Goal: Task Accomplishment & Management: Use online tool/utility

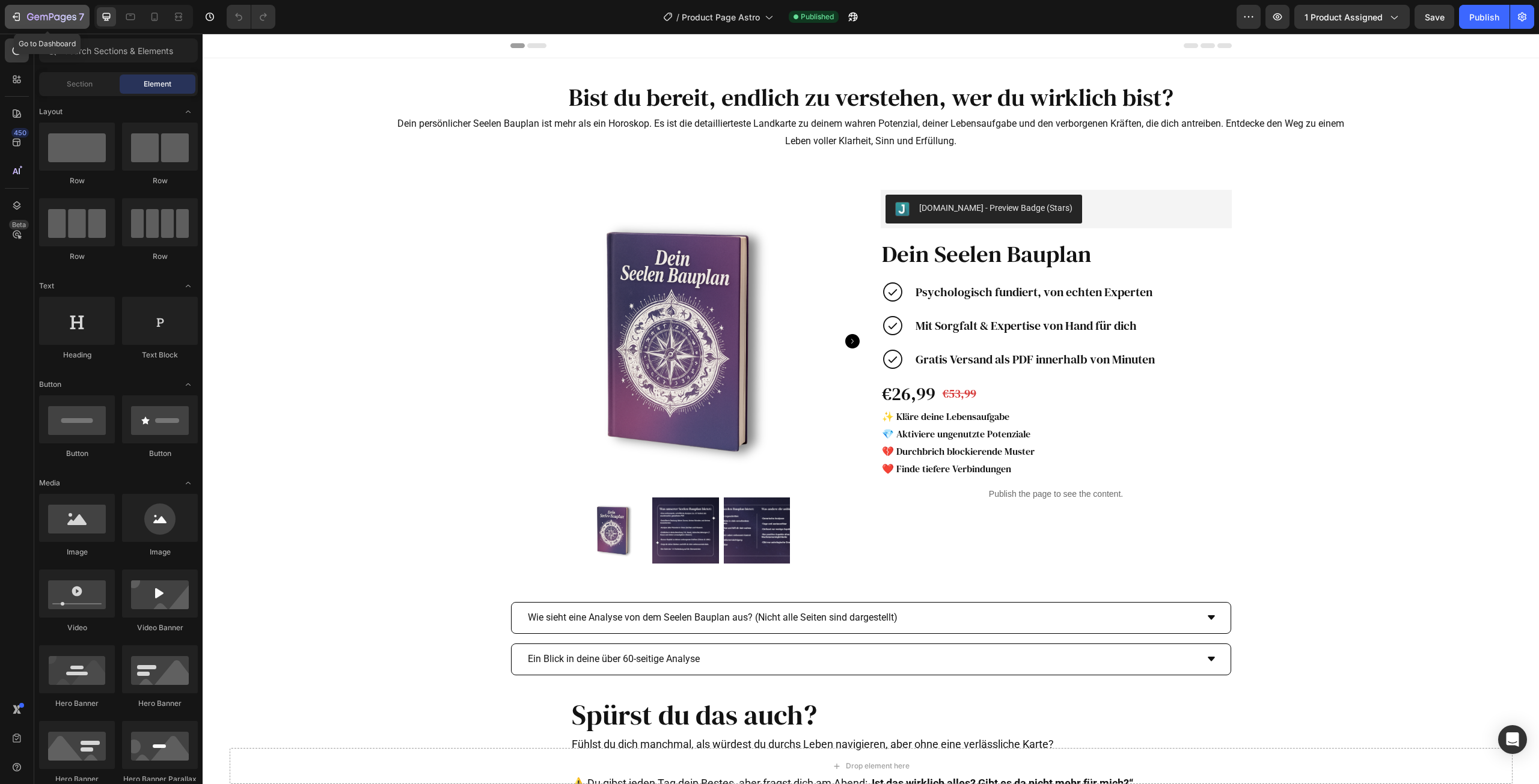
click at [27, 16] on icon "button" at bounding box center [51, 18] width 49 height 10
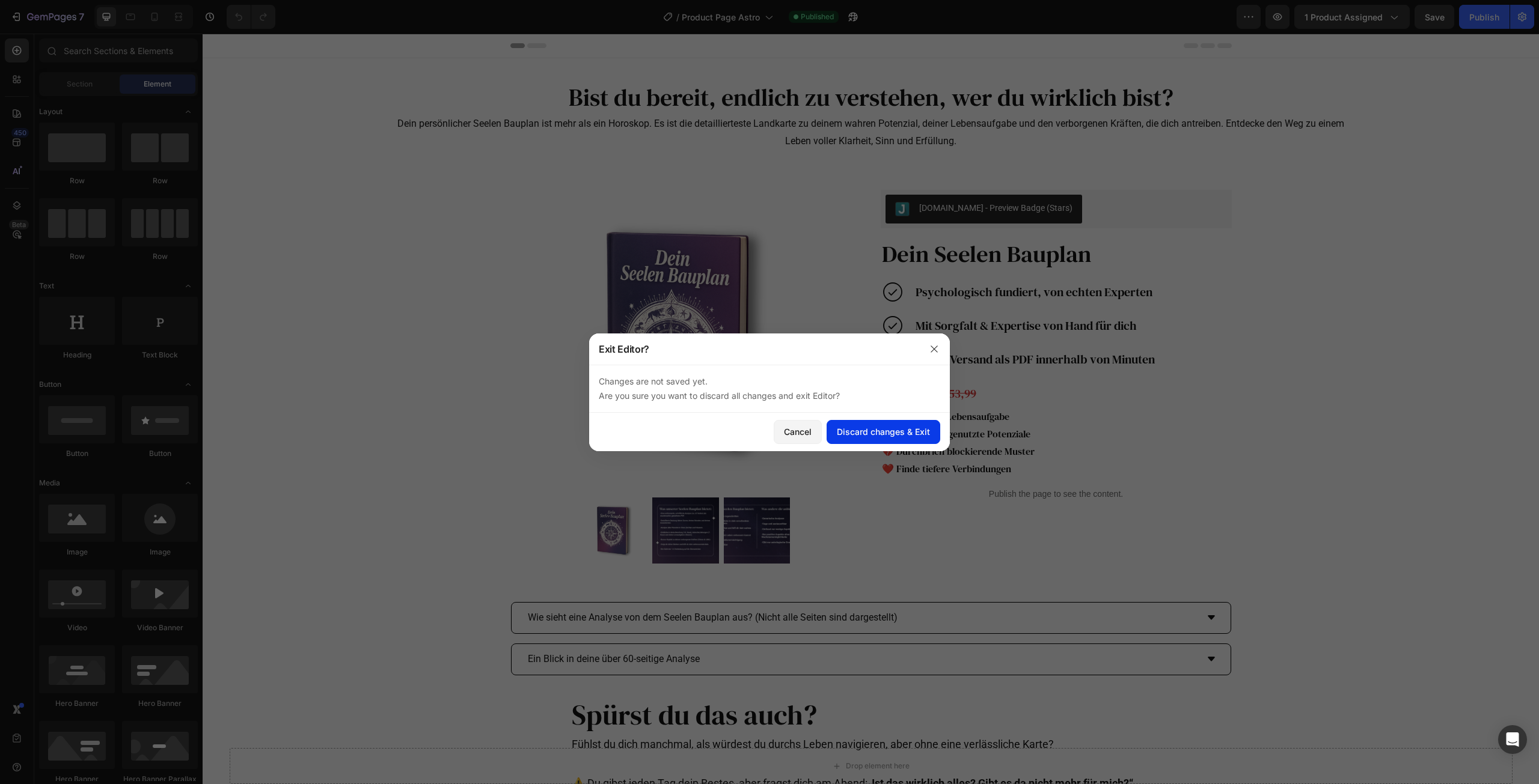
click at [889, 428] on div "Discard changes & Exit" at bounding box center [883, 431] width 93 height 13
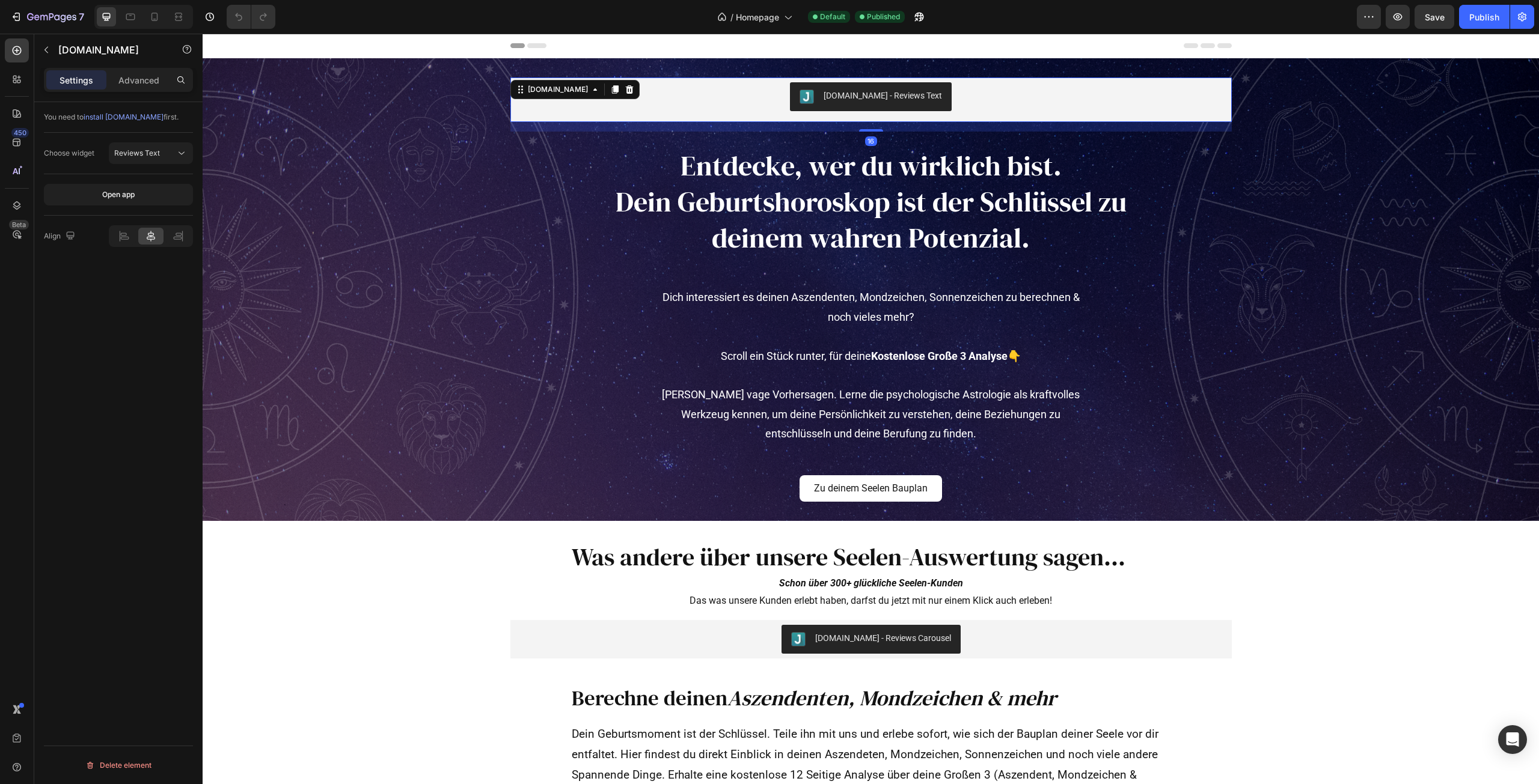
click at [1094, 92] on div "[DOMAIN_NAME] - Reviews Text" at bounding box center [872, 97] width 712 height 29
click at [625, 88] on icon at bounding box center [629, 89] width 7 height 8
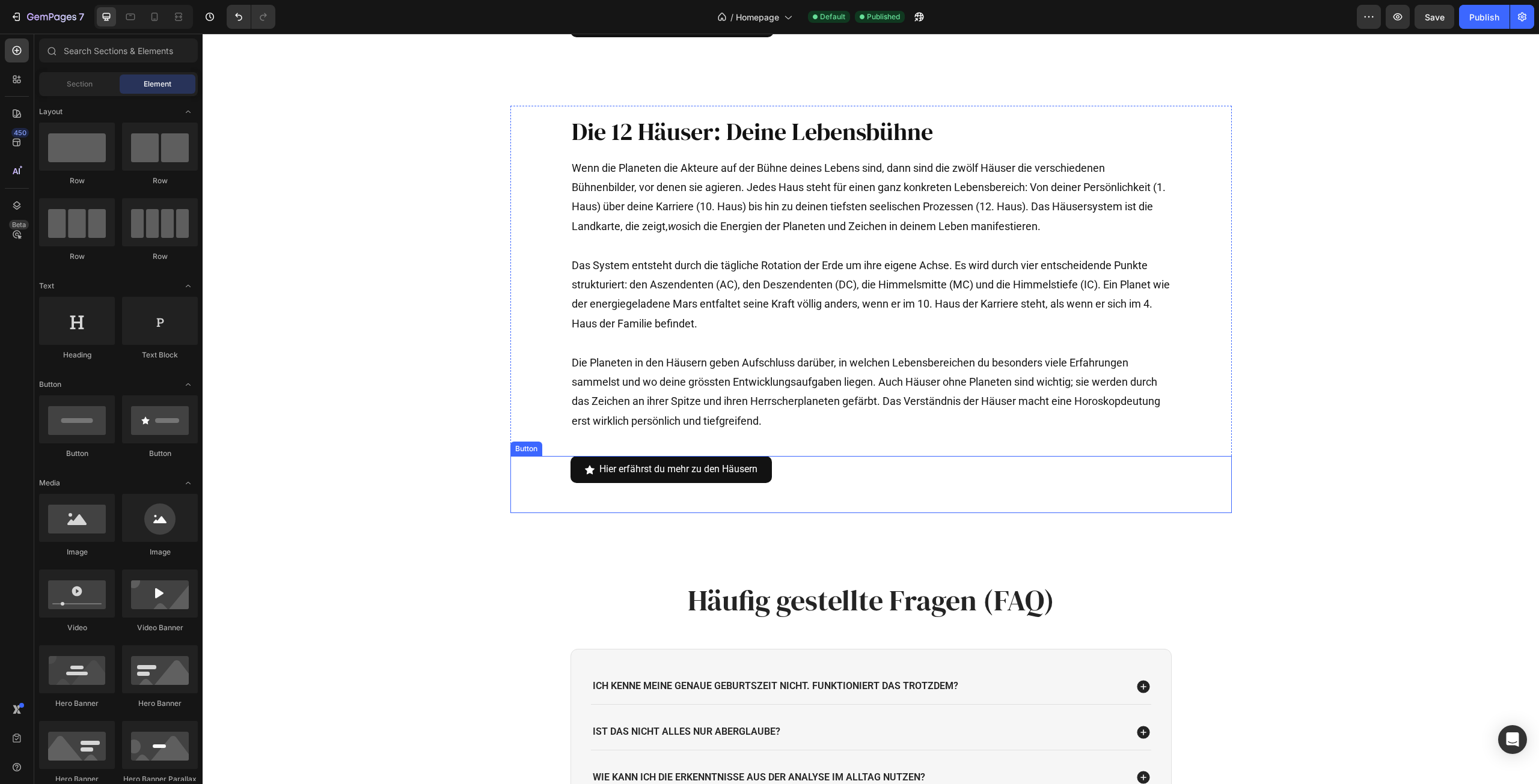
scroll to position [3577, 0]
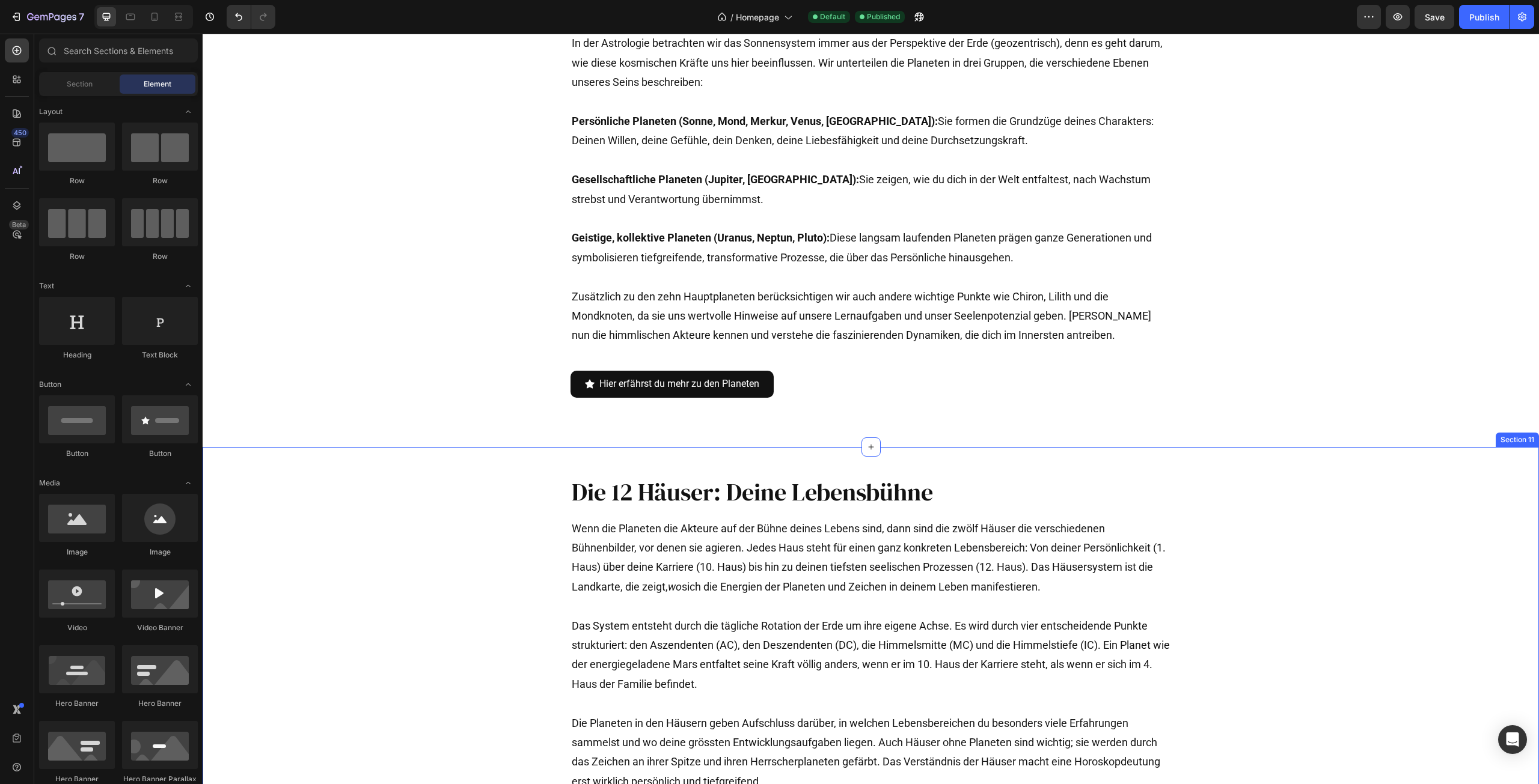
drag, startPoint x: 1164, startPoint y: 455, endPoint x: 1283, endPoint y: 452, distance: 119.0
click at [1164, 455] on div "Die 12 Häuser: Deine Lebensbühne Heading Wenn die Planeten die Akteure auf der …" at bounding box center [871, 669] width 1336 height 446
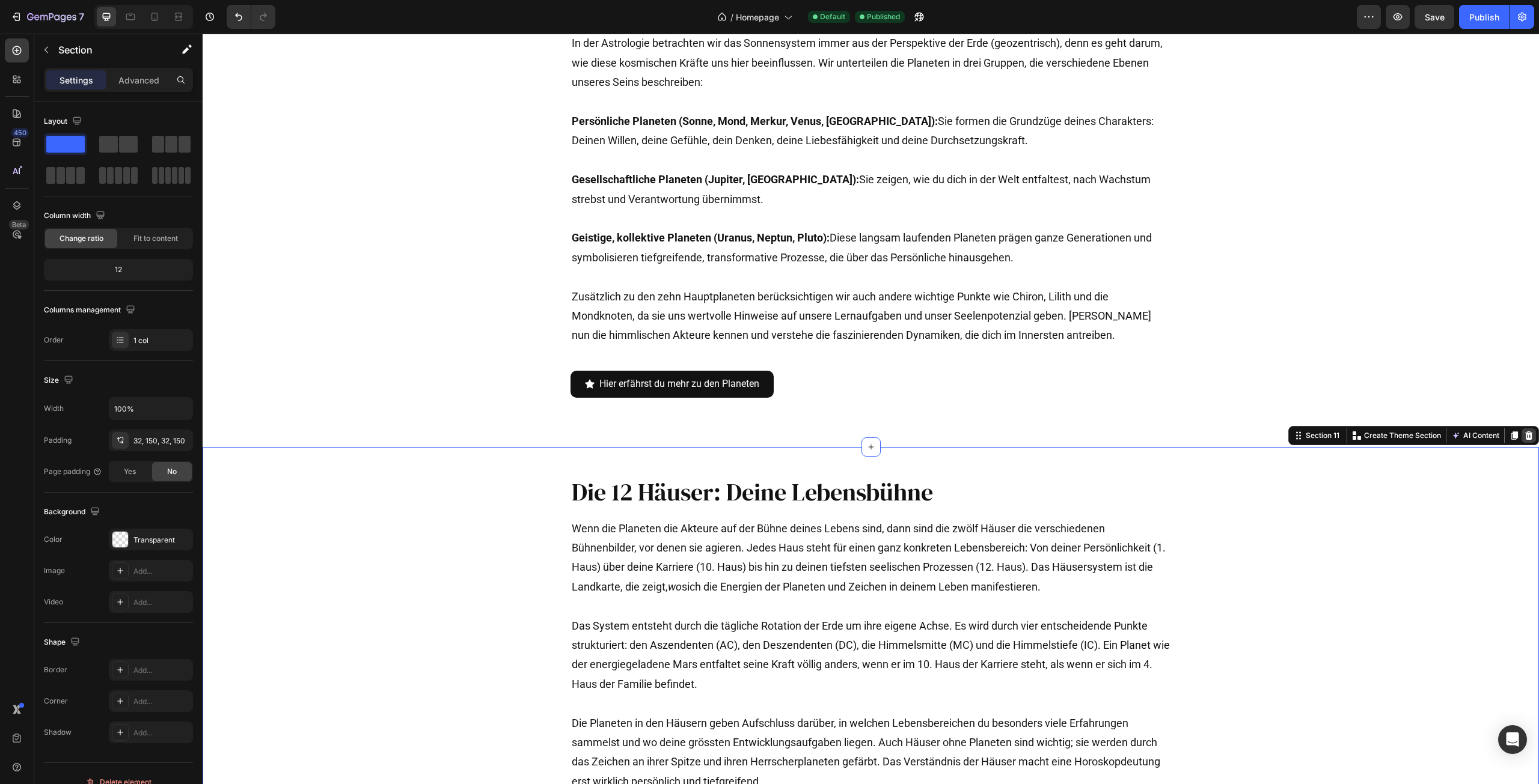
click at [1524, 436] on icon at bounding box center [1529, 436] width 10 height 10
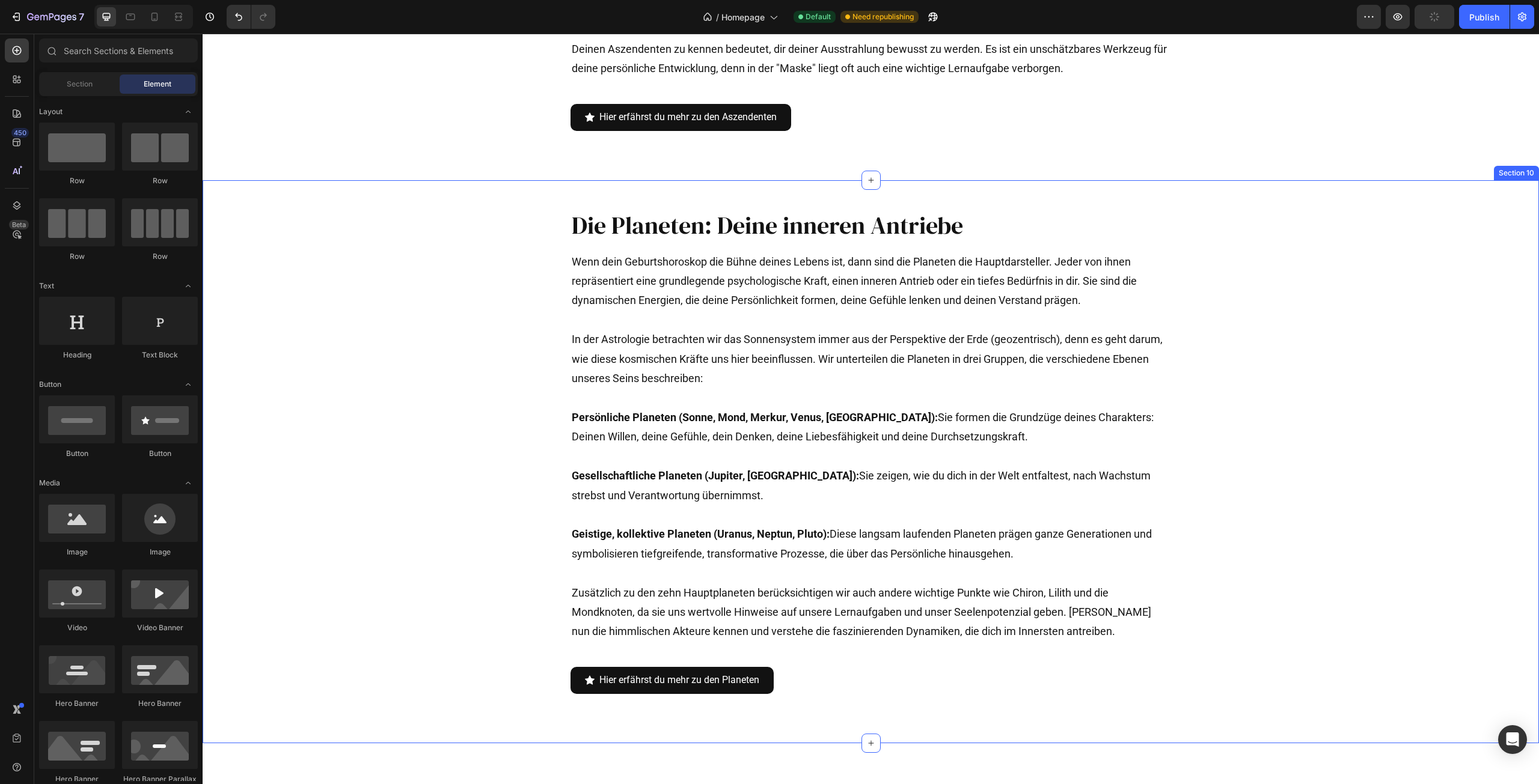
scroll to position [3277, 0]
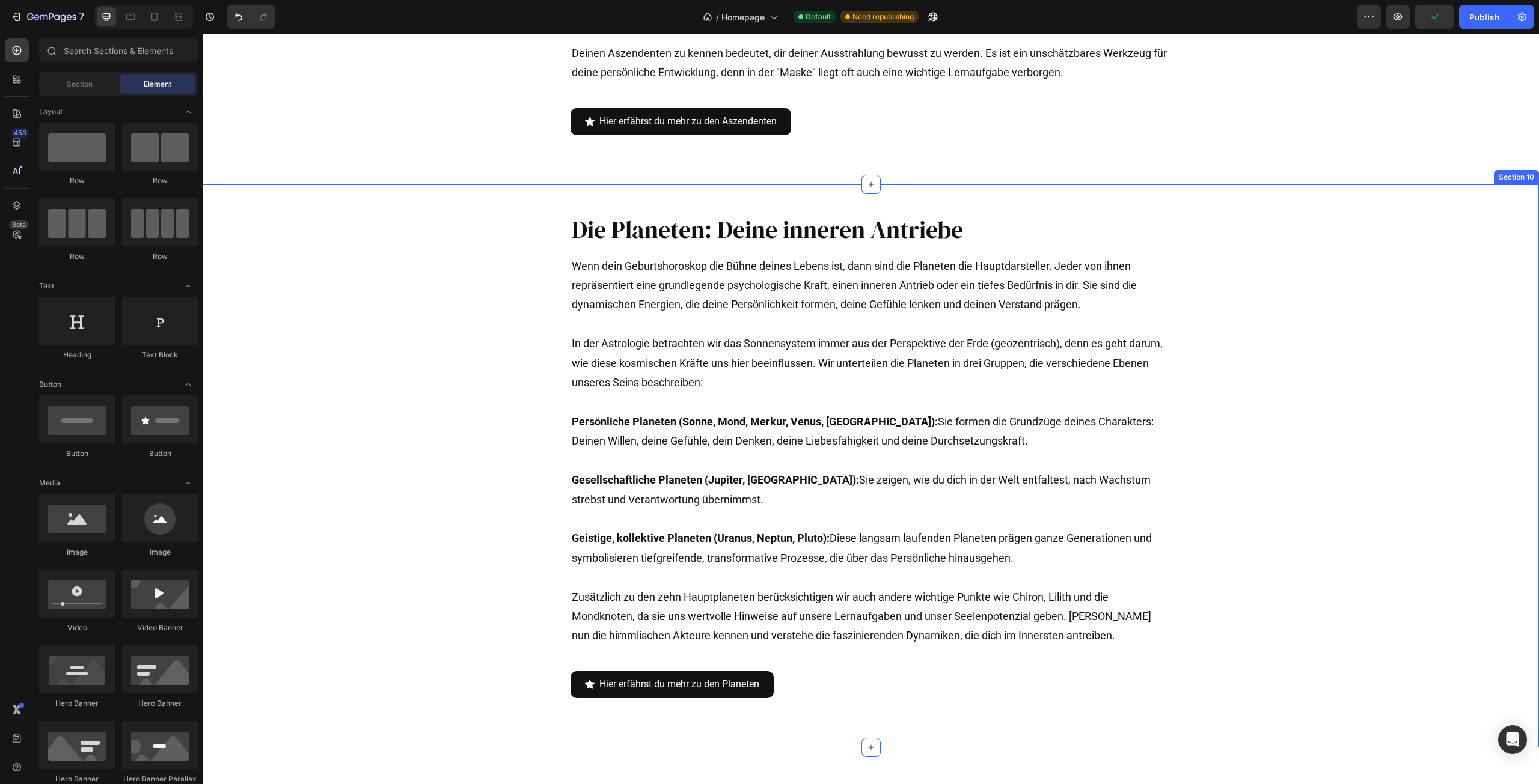
click at [1464, 210] on div "Die Planeten: Deine inneren Antriebe Heading Wenn dein Geburtshoroskop die Bühn…" at bounding box center [871, 466] width 1336 height 563
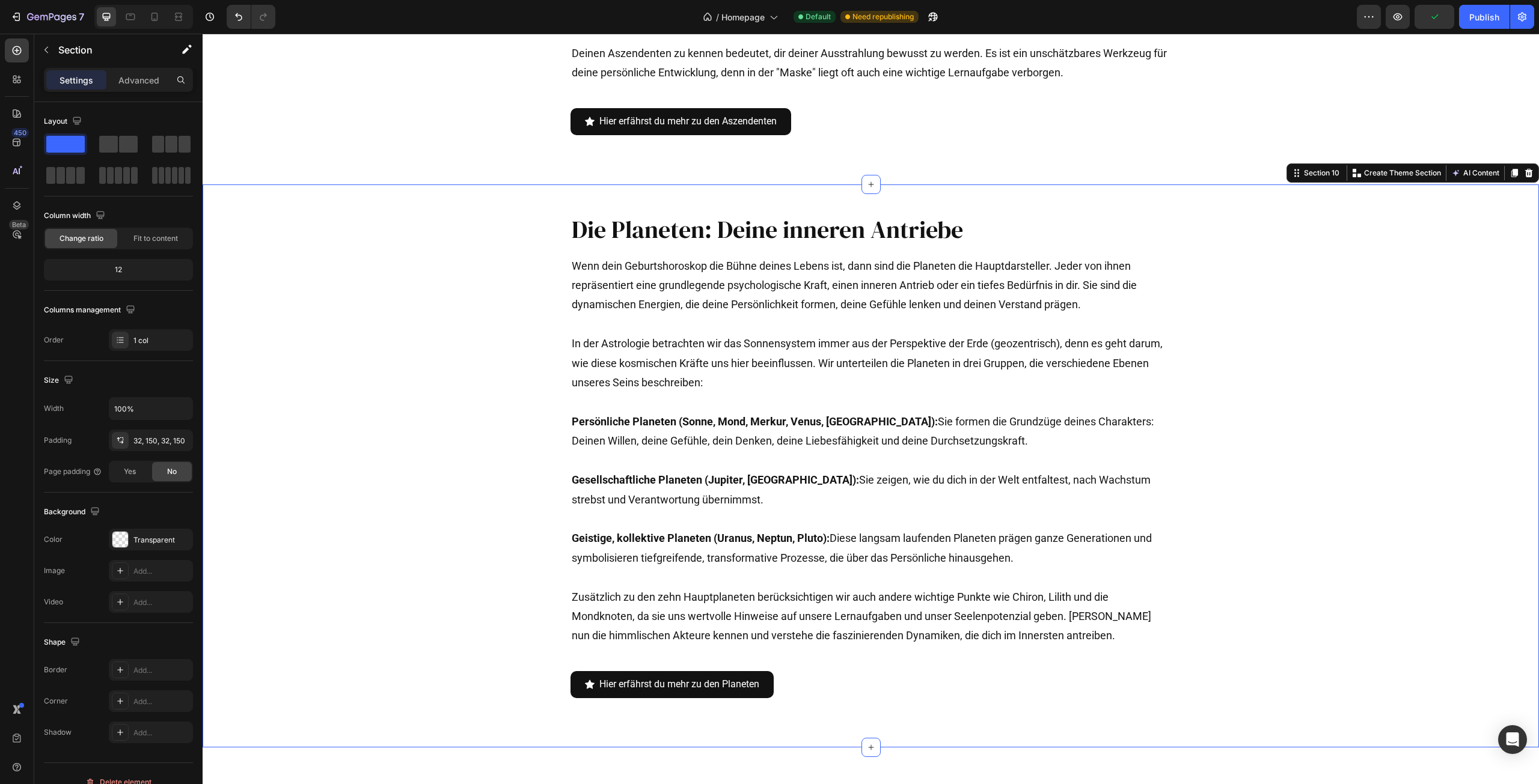
click at [1524, 170] on icon at bounding box center [1529, 173] width 10 height 10
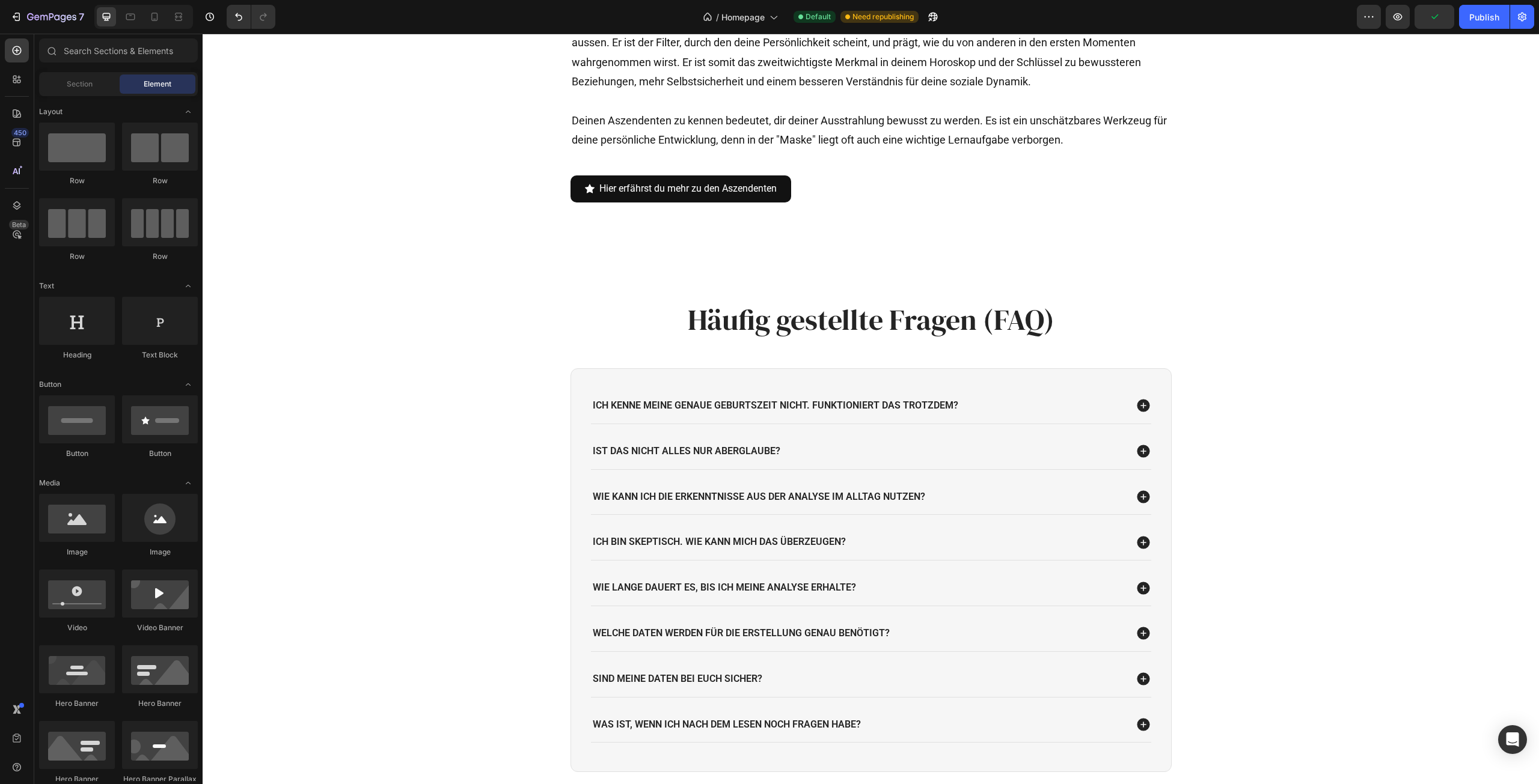
scroll to position [2916, 0]
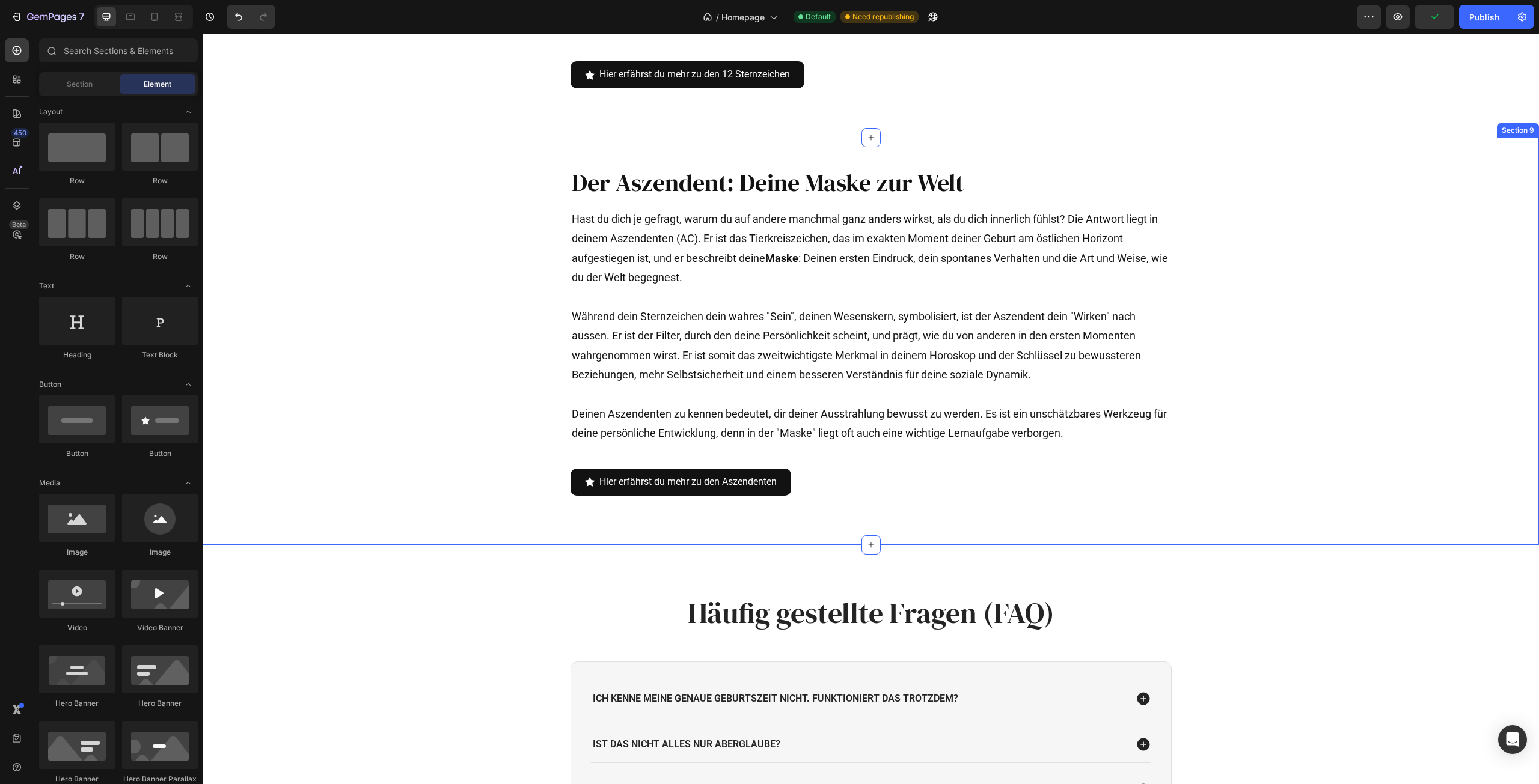
click at [1422, 184] on div "Der Aszendent: Deine Maske zur Welt Heading Hast du dich je gefragt, warum du a…" at bounding box center [871, 342] width 1156 height 369
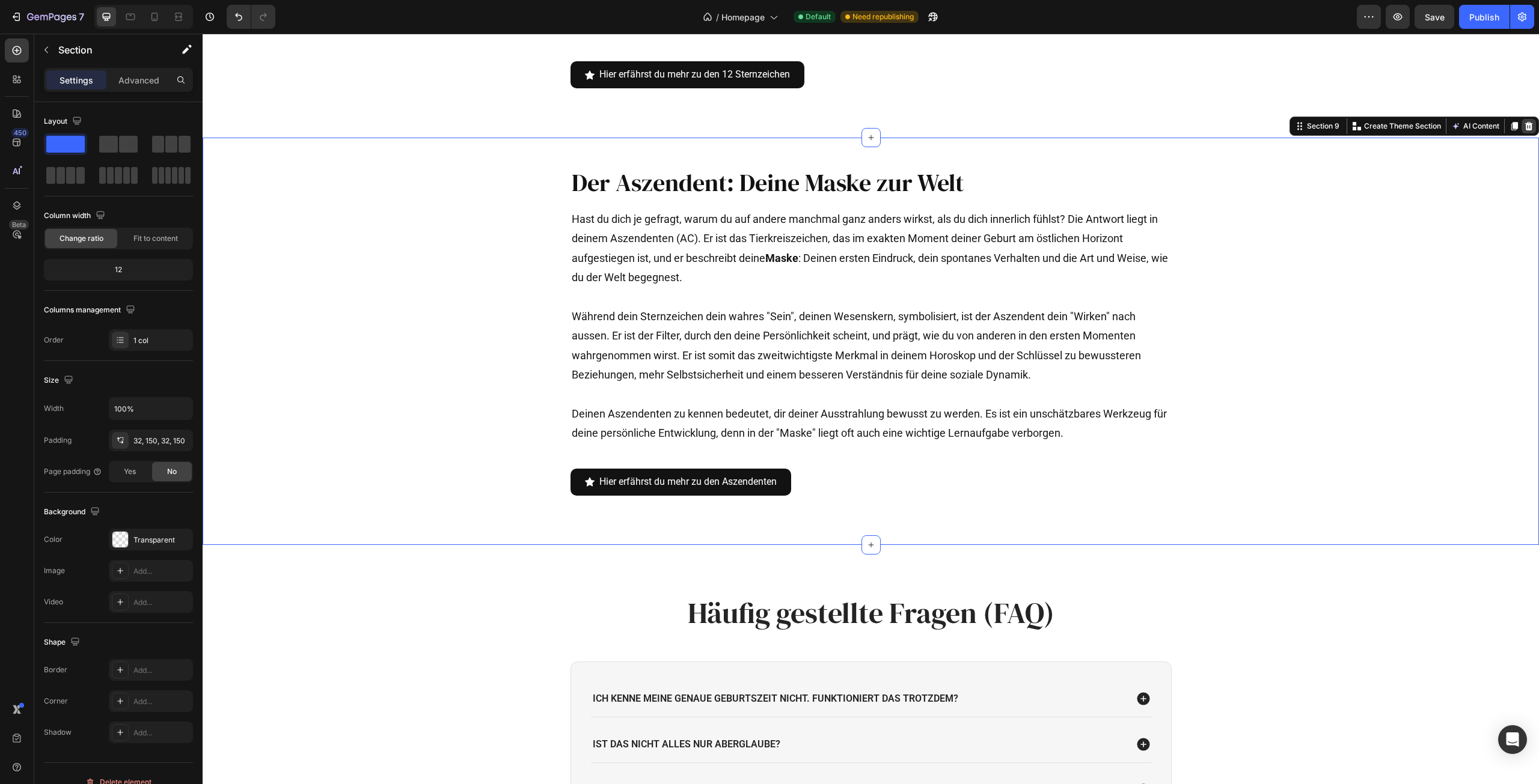
click at [1526, 126] on icon at bounding box center [1529, 126] width 7 height 8
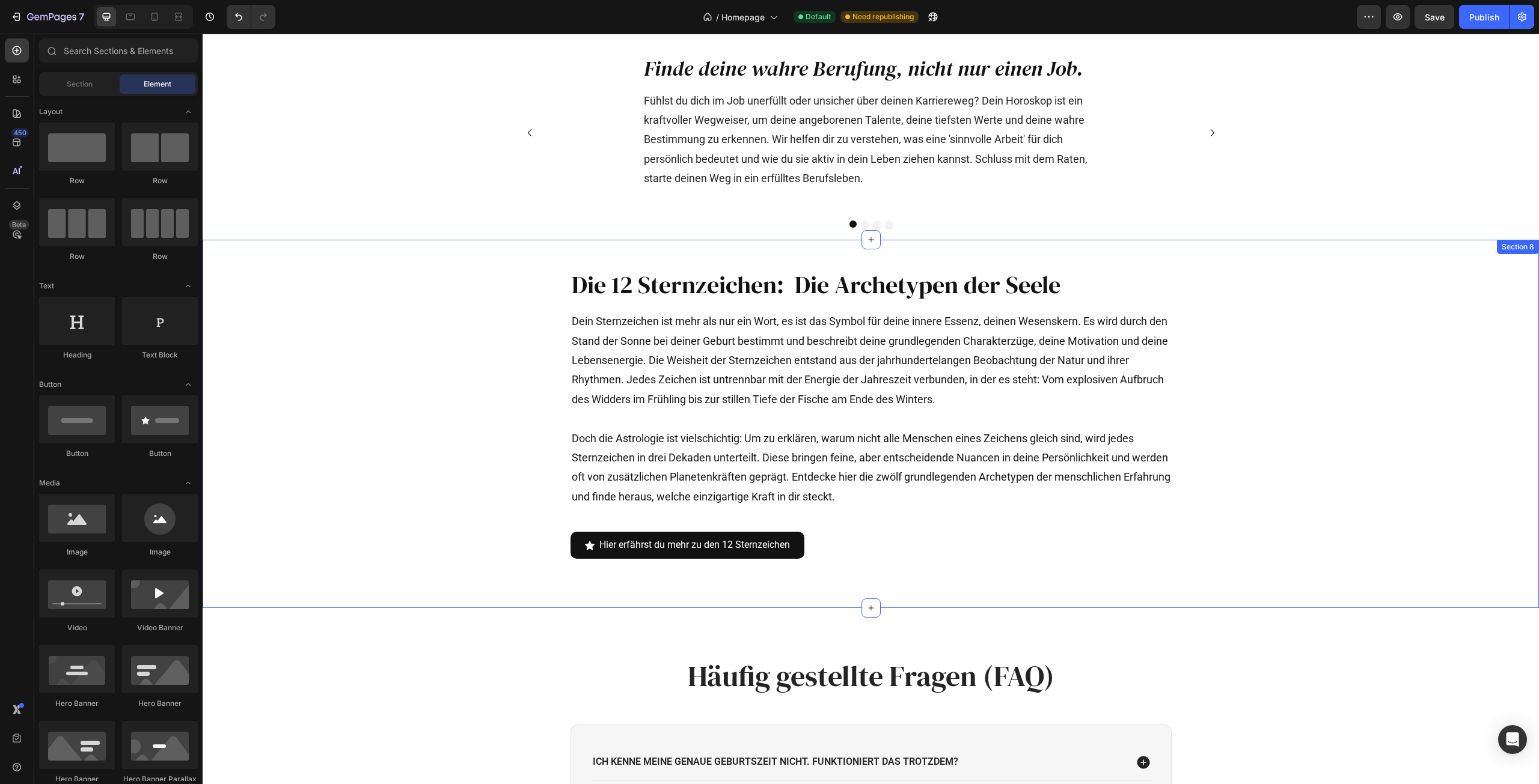
scroll to position [2435, 0]
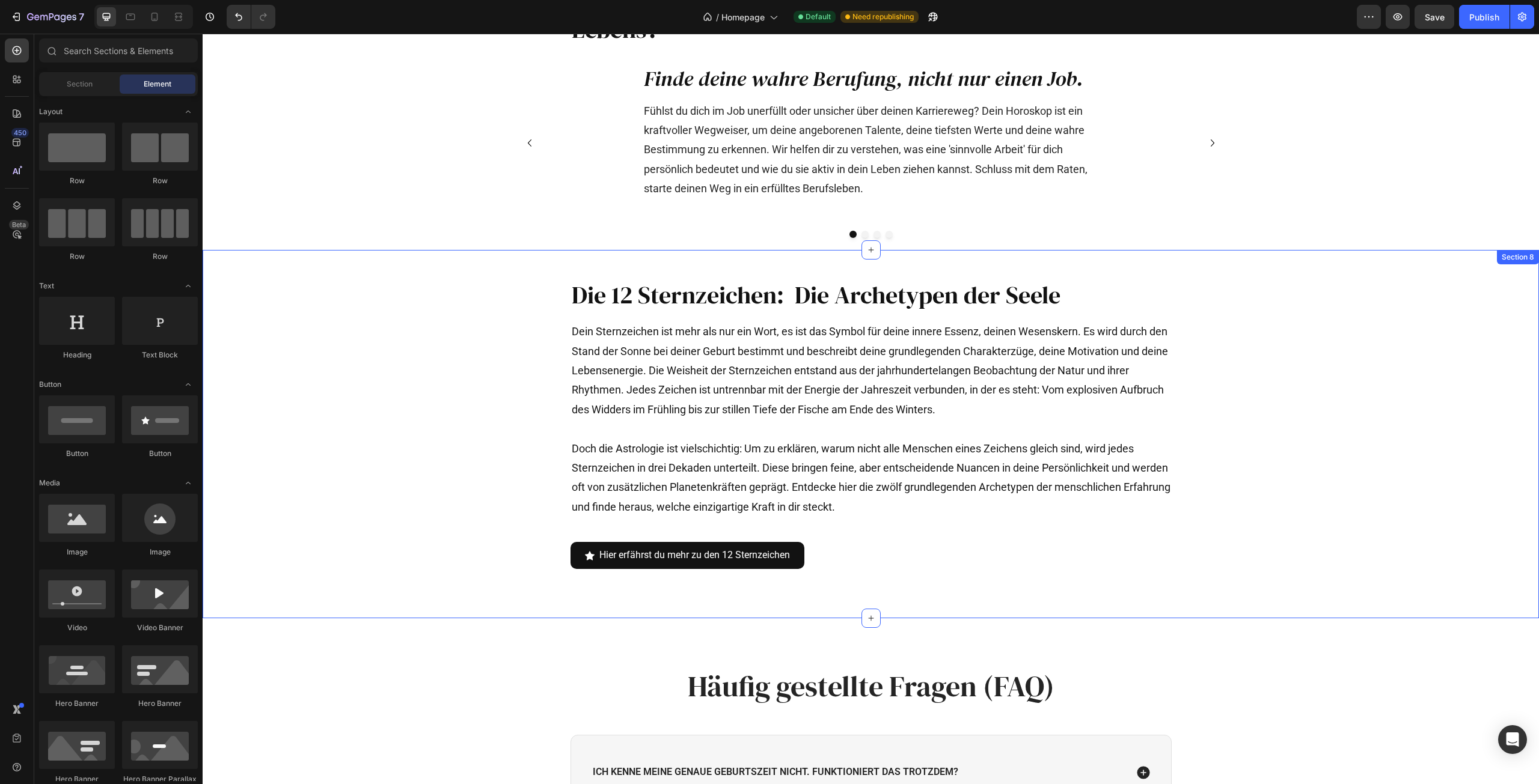
click at [1373, 274] on div "Die 12 Sternzeichen: Die Archetypen der Seele Heading Dein Sternzeichen ist meh…" at bounding box center [871, 434] width 1156 height 330
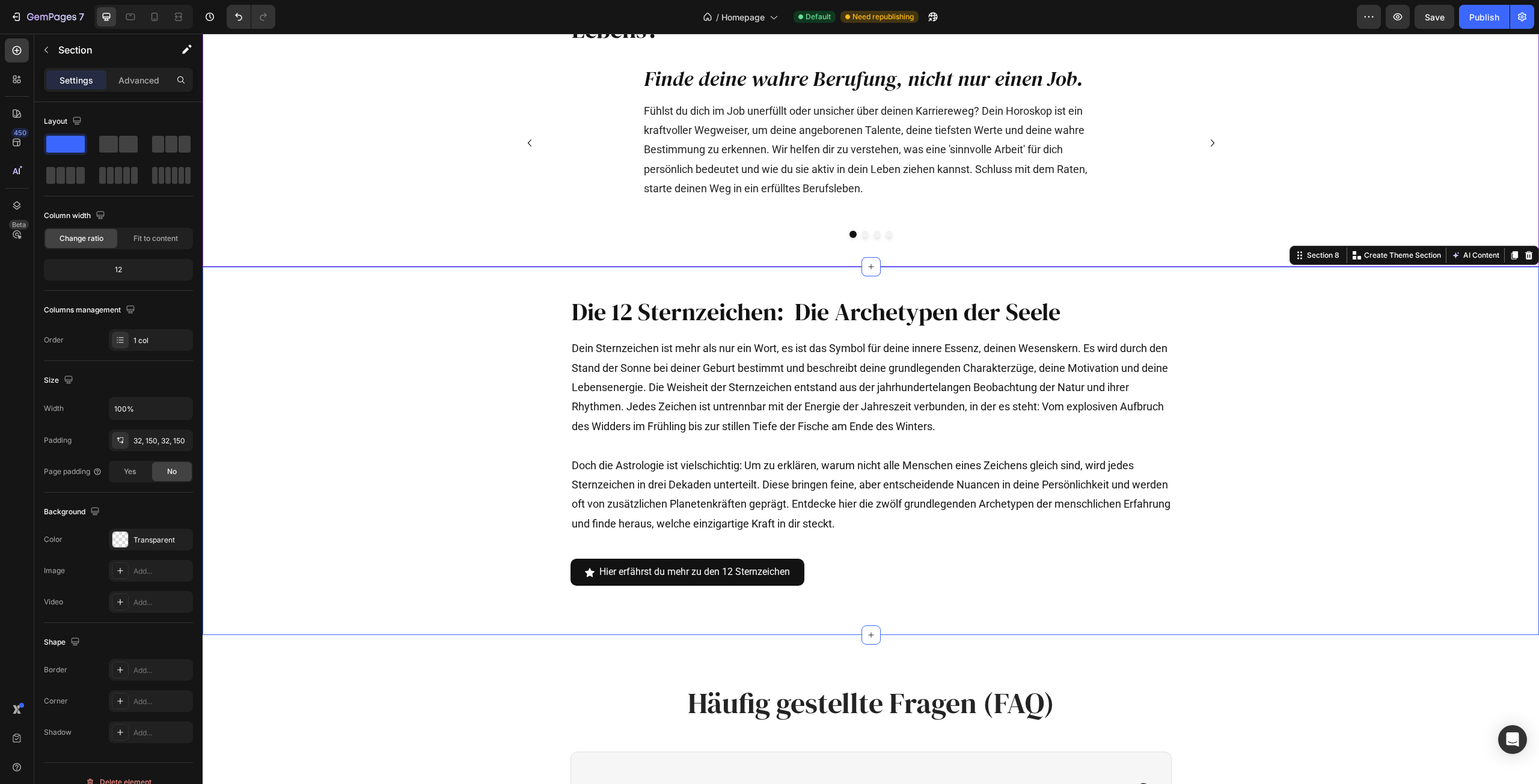
click at [1519, 241] on div "Du brauchst Klarheit für die wichtigsten Fragen deines Lebens? Heading Finde de…" at bounding box center [871, 100] width 1336 height 334
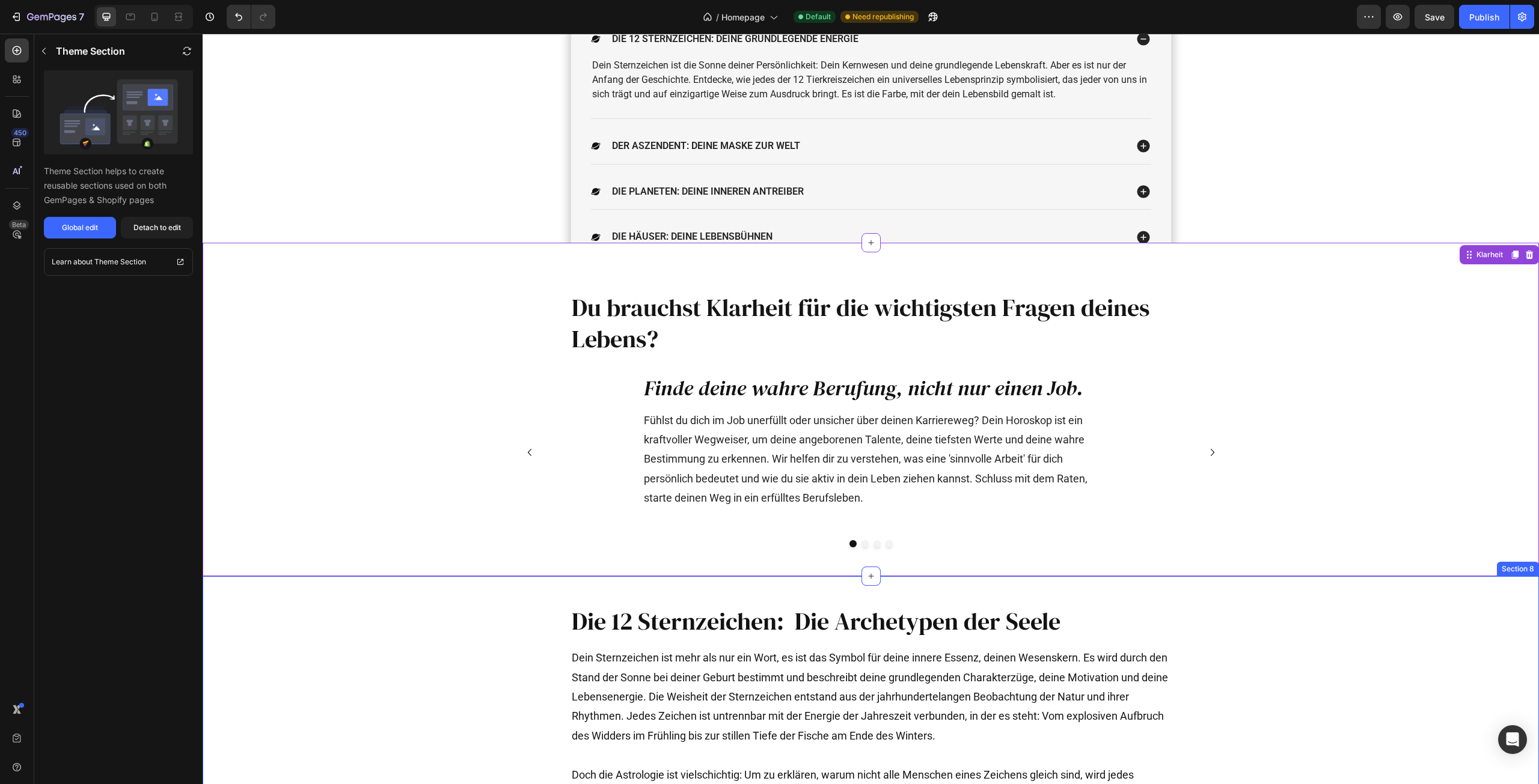
scroll to position [2375, 0]
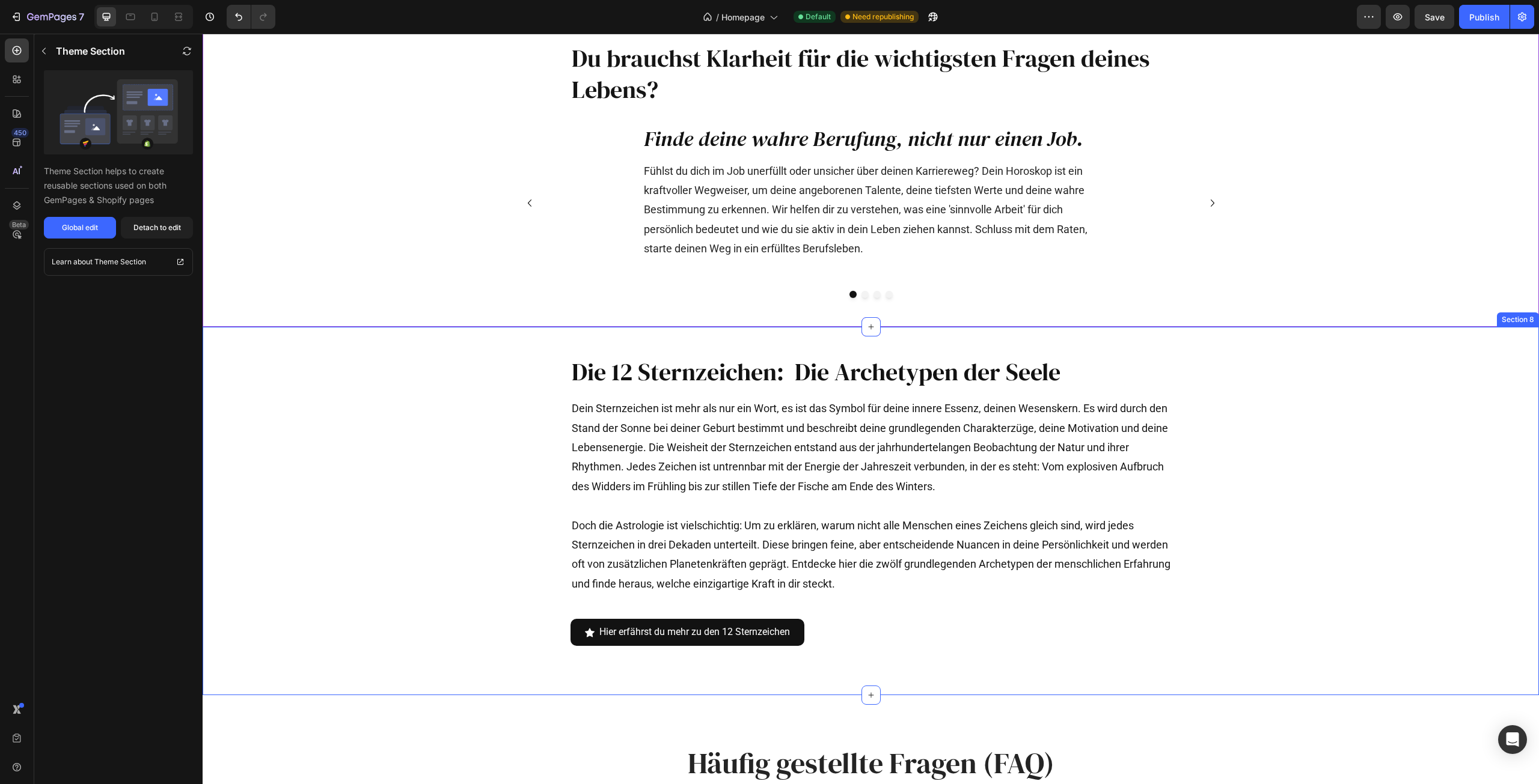
click at [1292, 401] on div "Die 12 Sternzeichen: Die Archetypen der Seele Heading Dein Sternzeichen ist meh…" at bounding box center [871, 511] width 1156 height 330
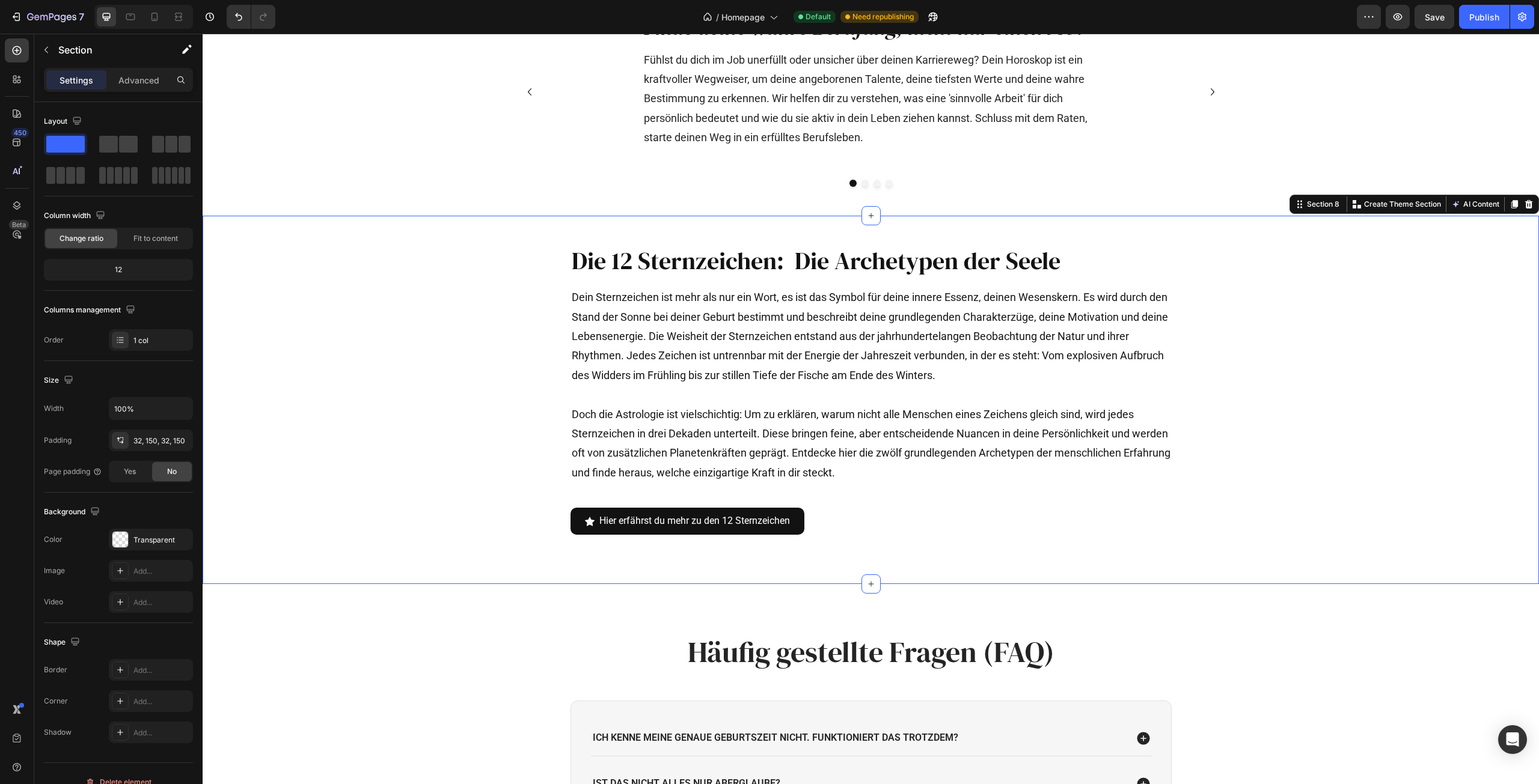
scroll to position [2555, 0]
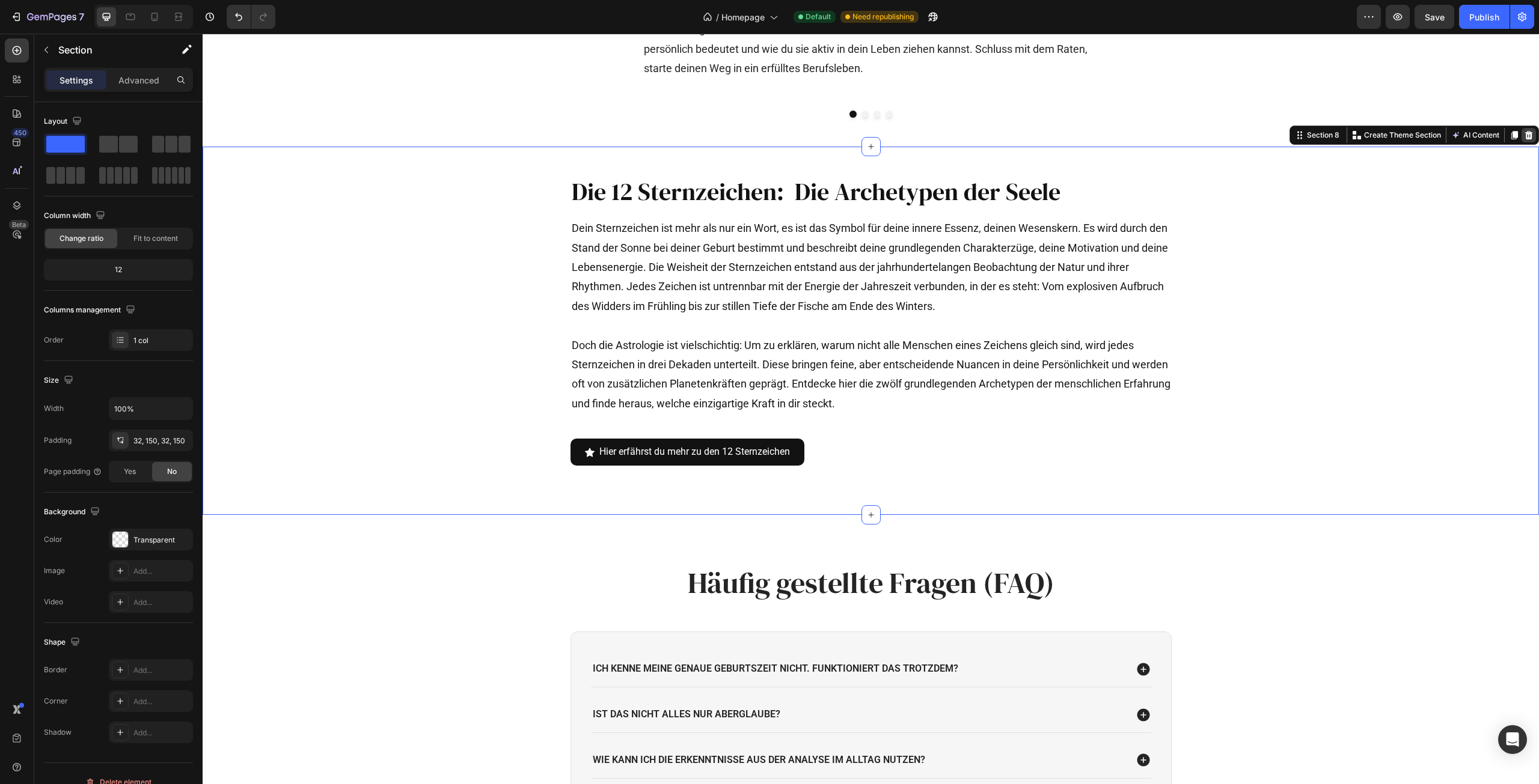
click at [1524, 138] on icon at bounding box center [1529, 135] width 10 height 10
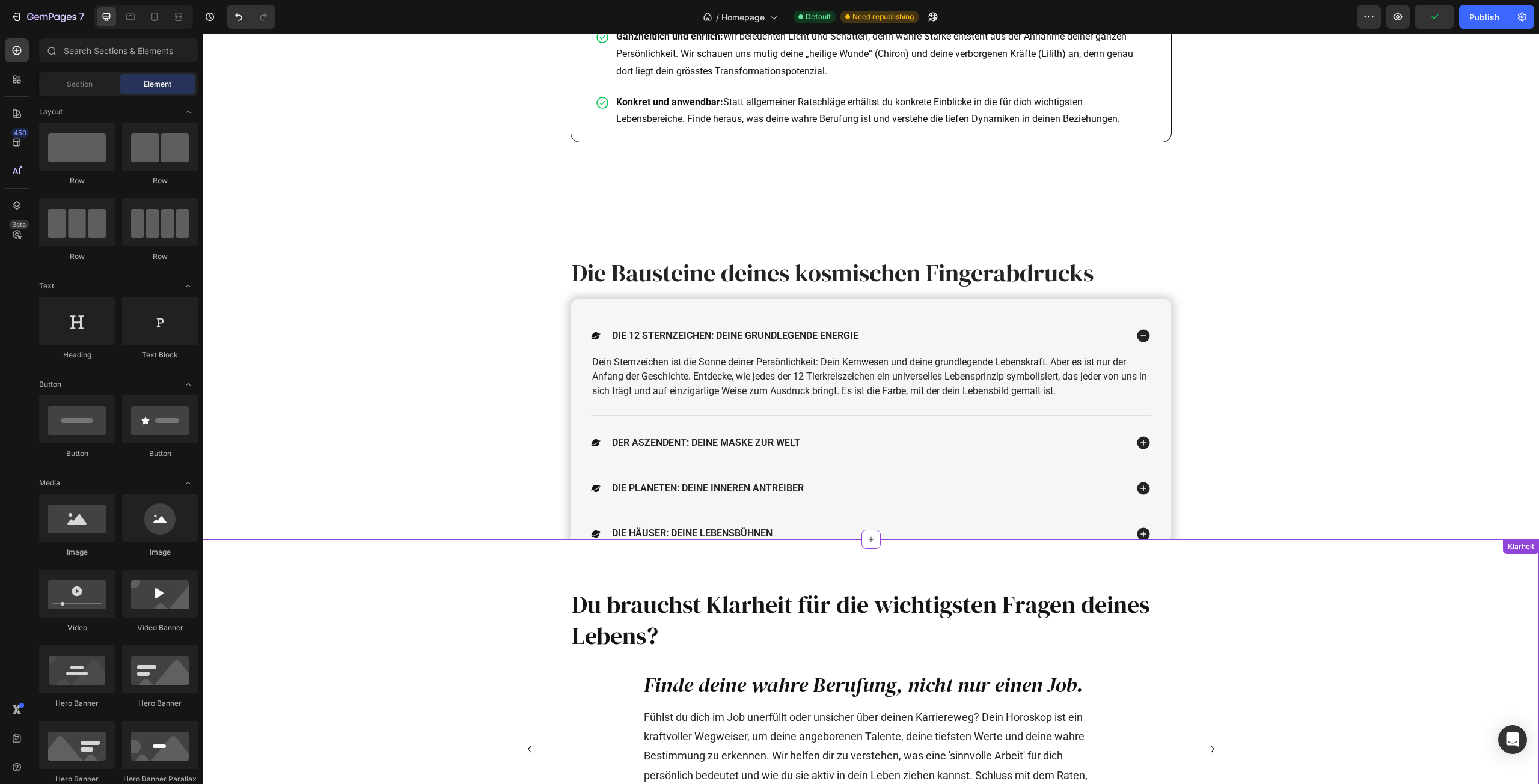
scroll to position [1774, 0]
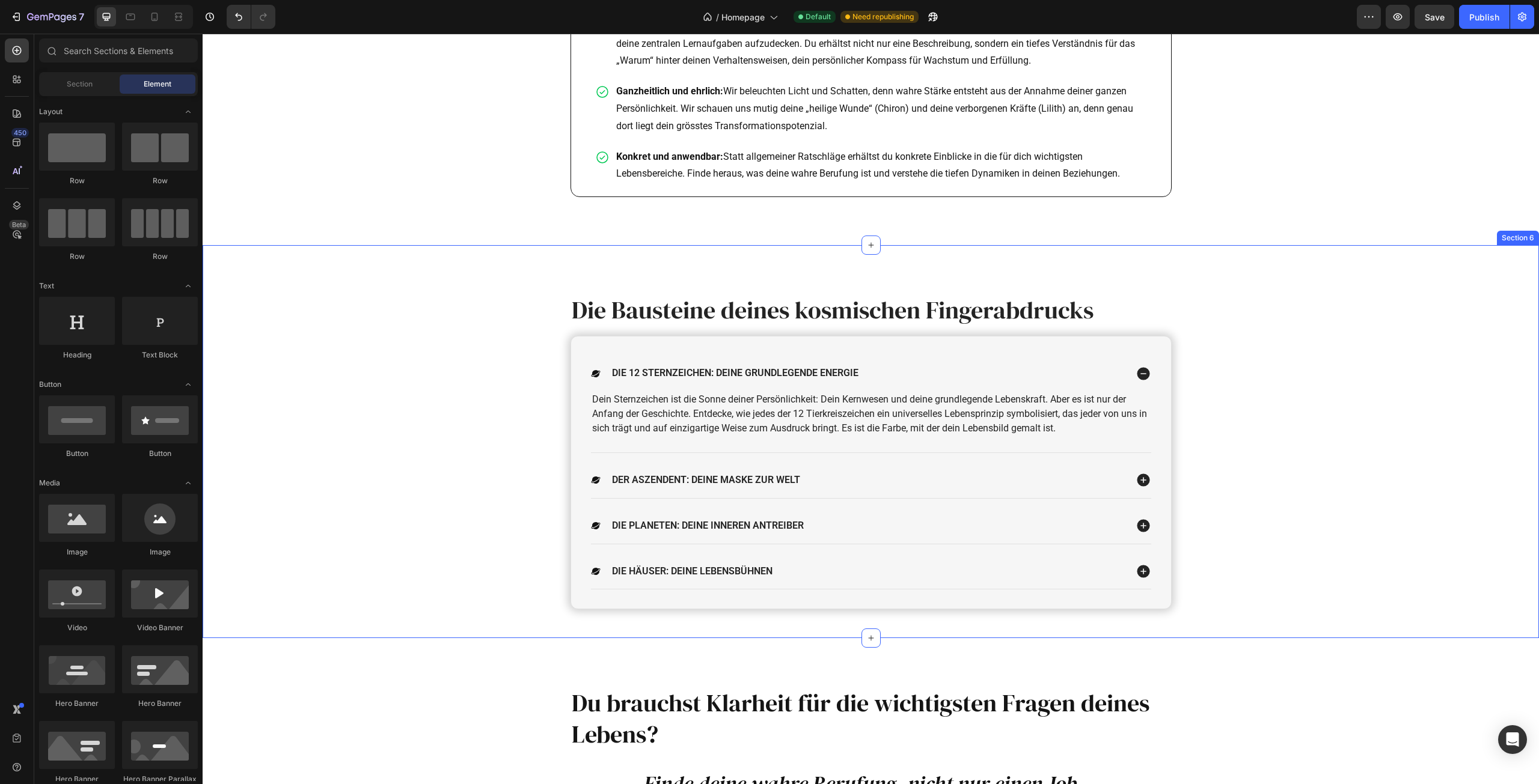
click at [1424, 302] on div "Die Bausteine deines kosmischen Fingerabdrucks Heading Die 12 Sternzeichen: Dei…" at bounding box center [871, 442] width 1336 height 393
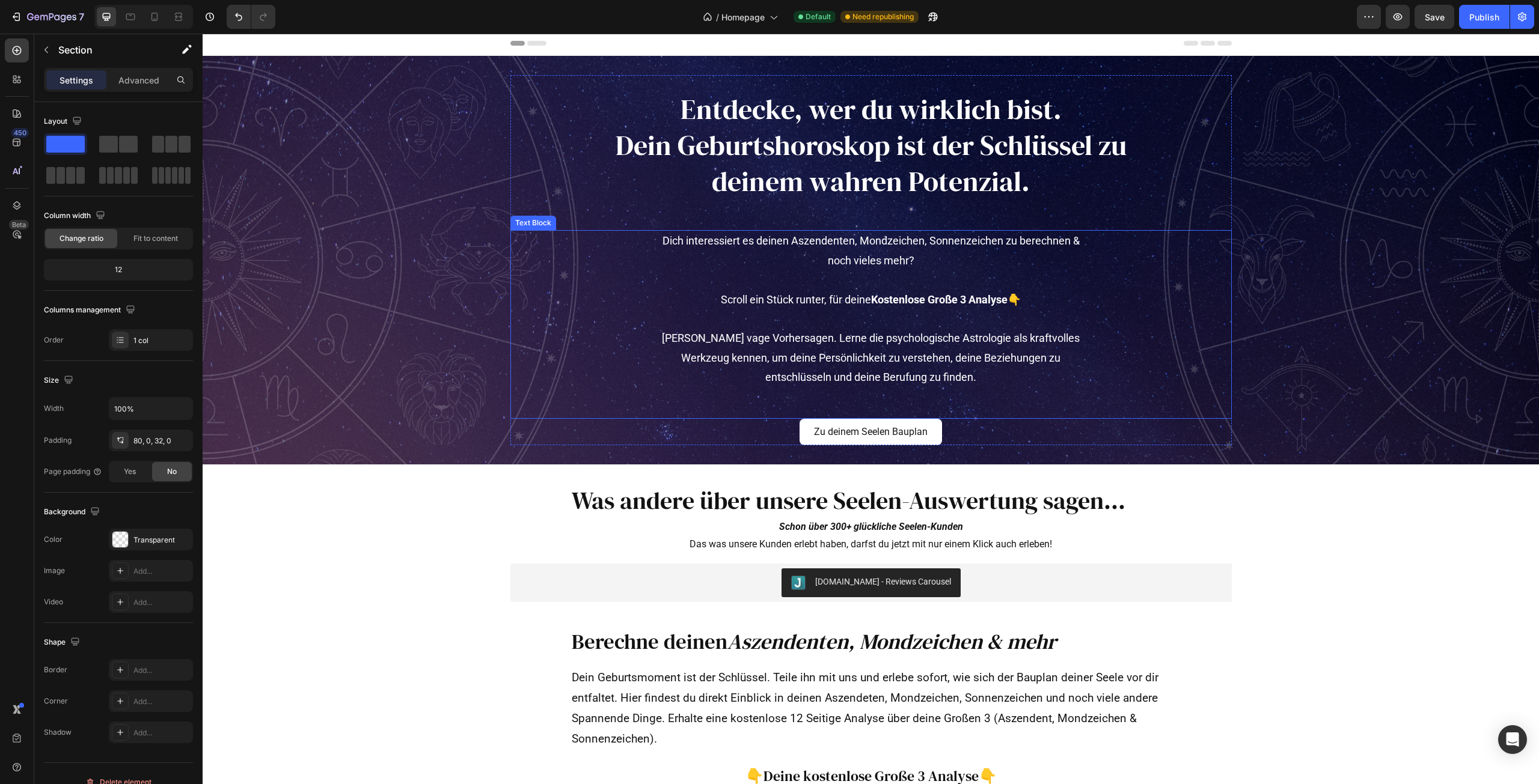
scroll to position [0, 0]
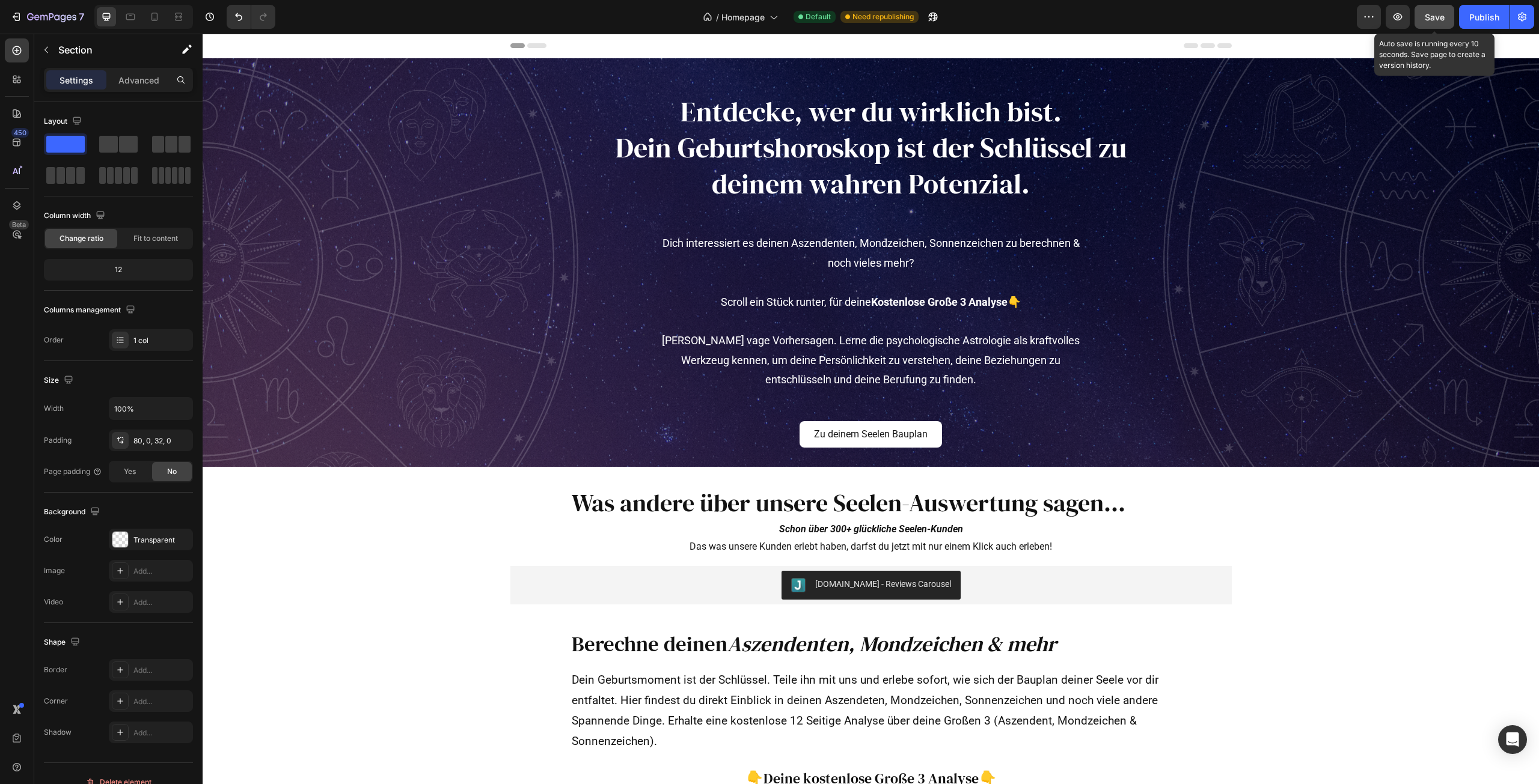
click at [1432, 12] on span "Save" at bounding box center [1435, 17] width 20 height 10
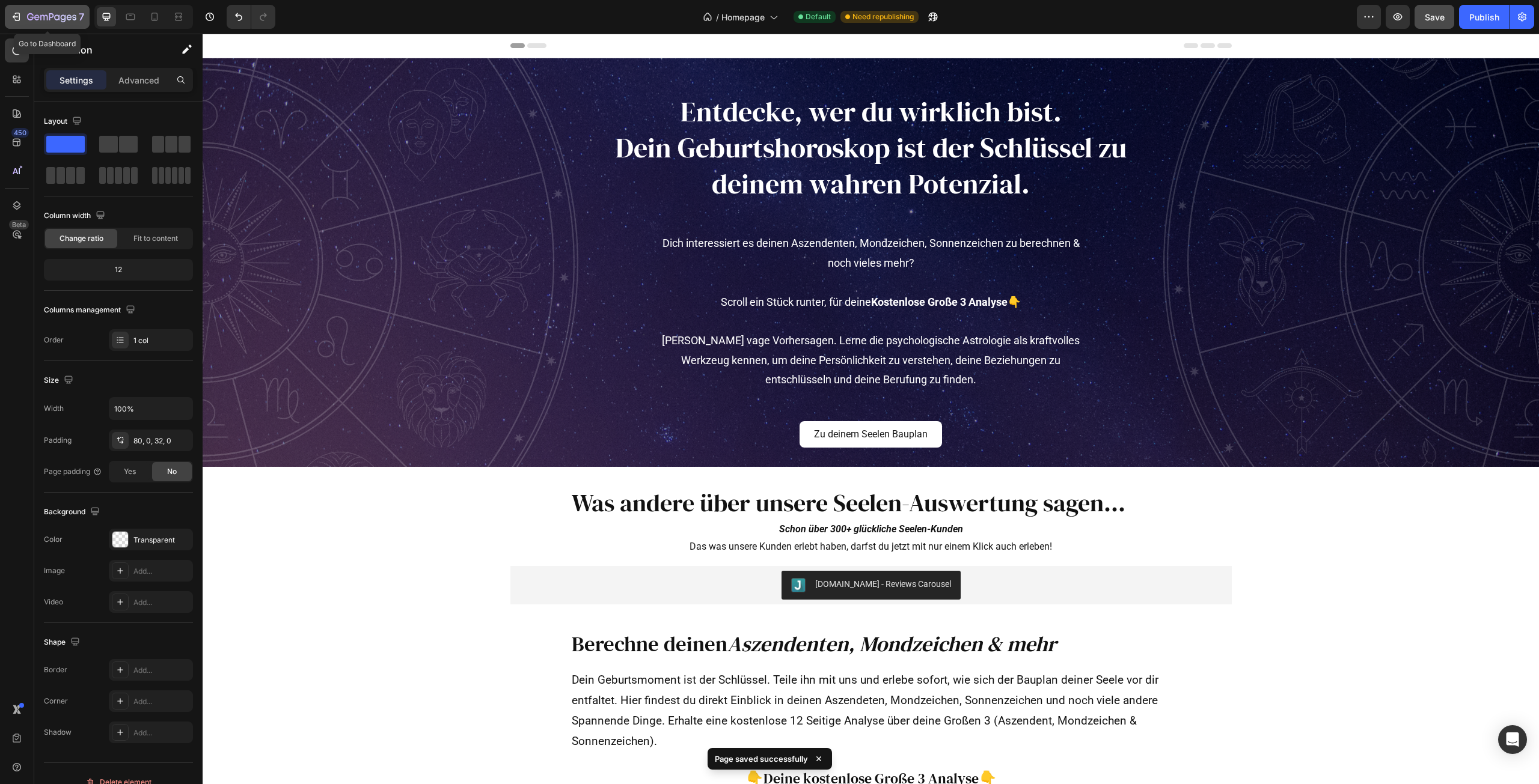
click at [39, 7] on button "7" at bounding box center [47, 16] width 85 height 24
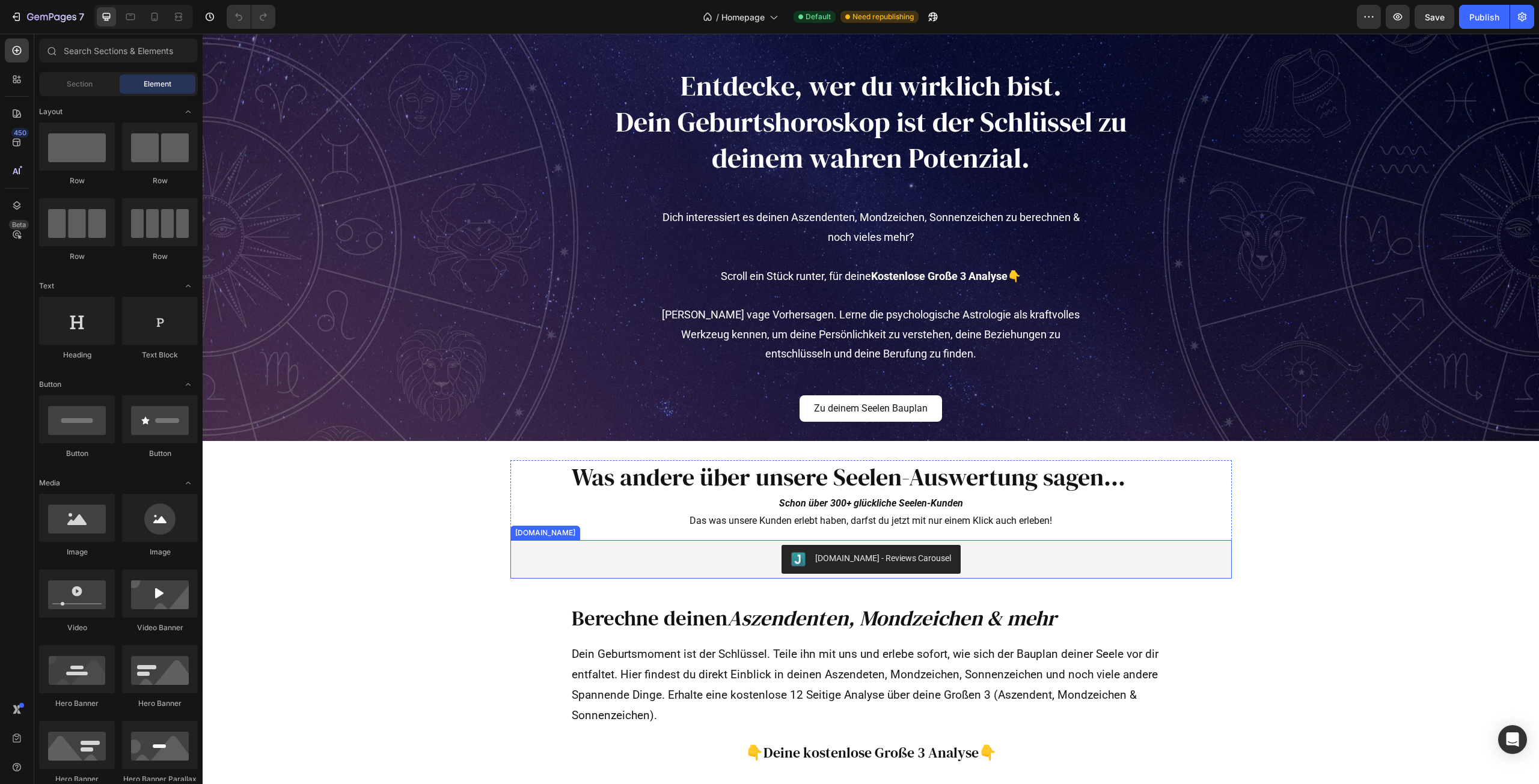
scroll to position [120, 0]
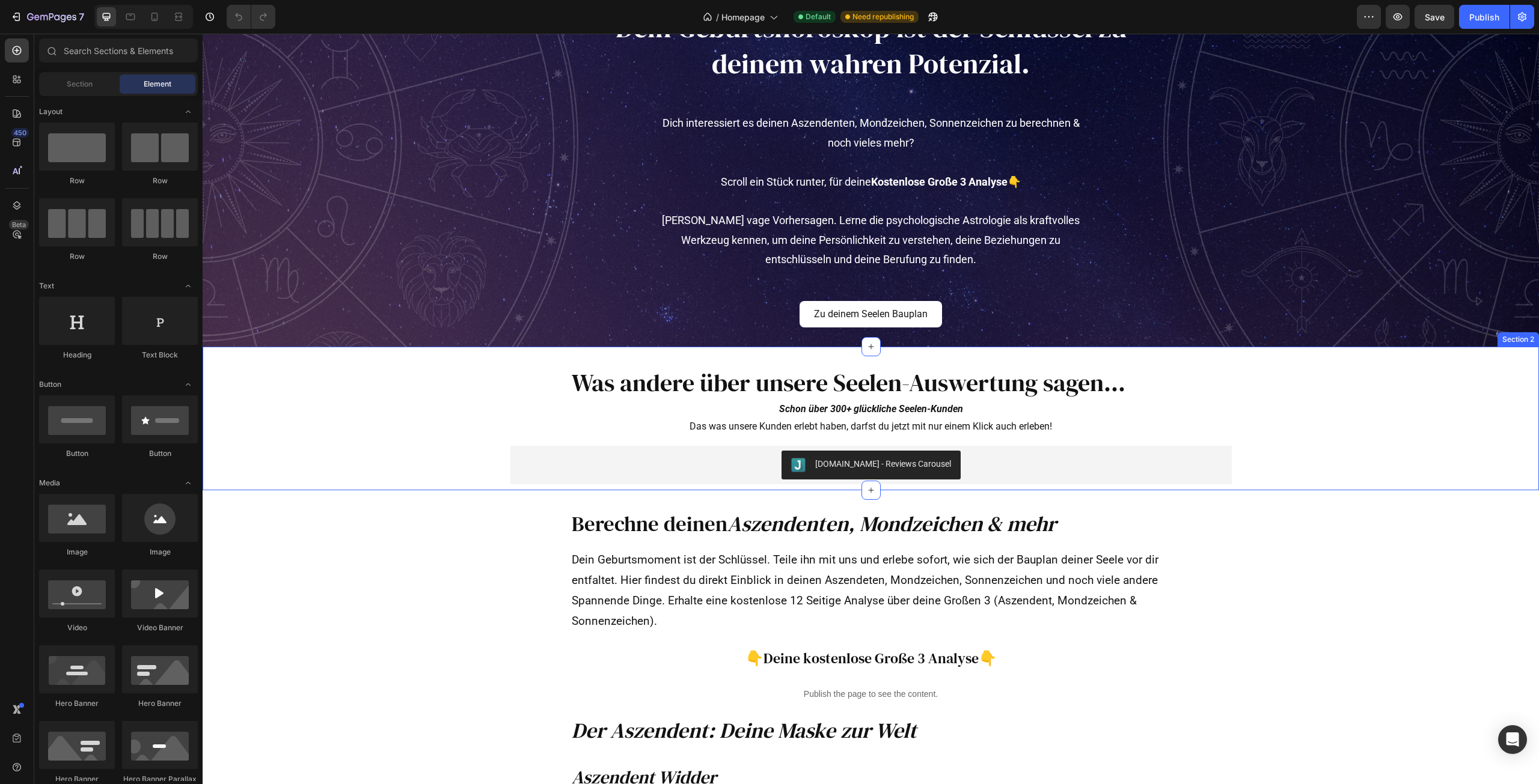
click at [1249, 382] on div "Was andere über unsere Seelen-Auswertung sagen… Heading Schon über 300+ glückli…" at bounding box center [871, 424] width 1336 height 118
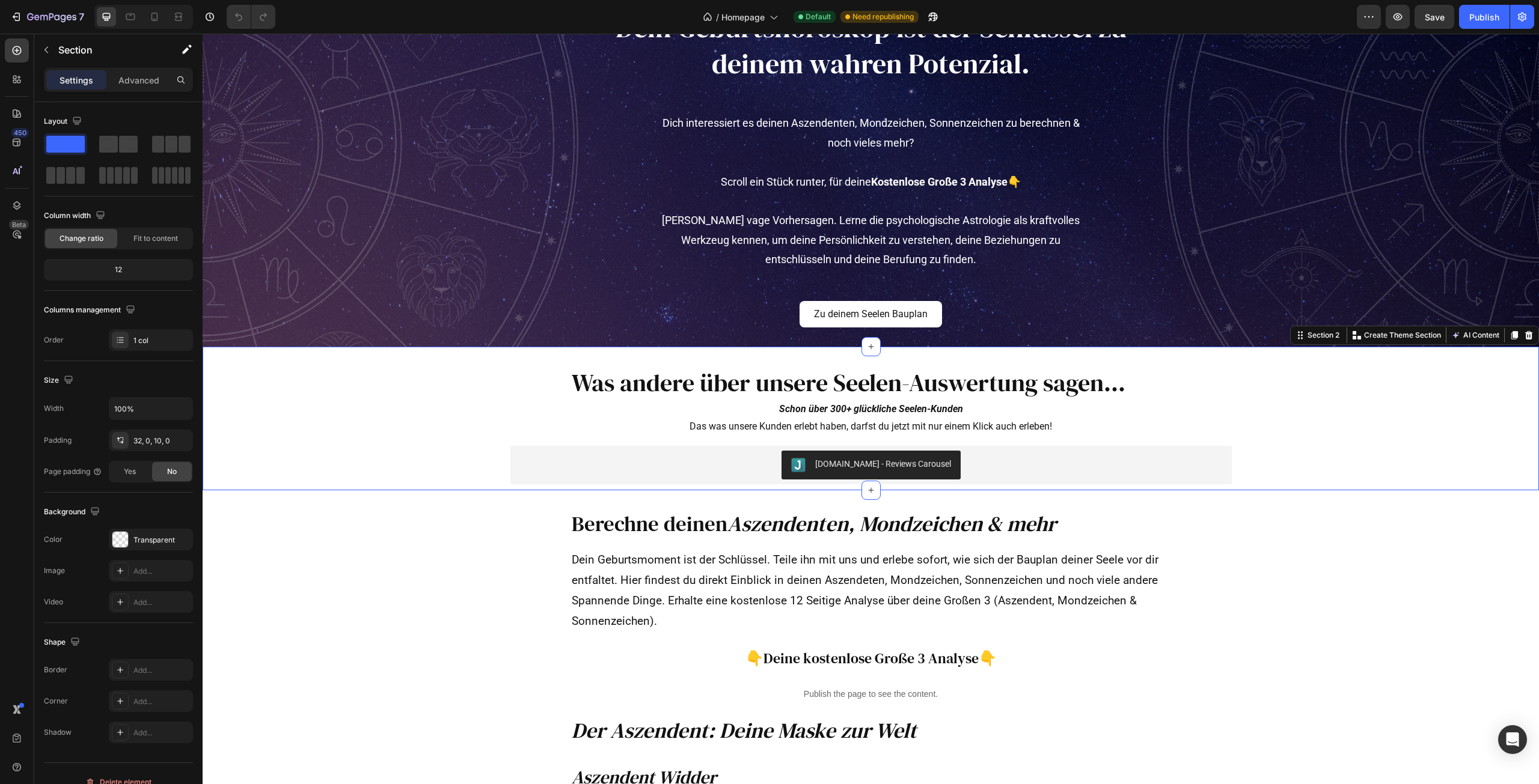
click at [1524, 332] on icon at bounding box center [1529, 335] width 10 height 10
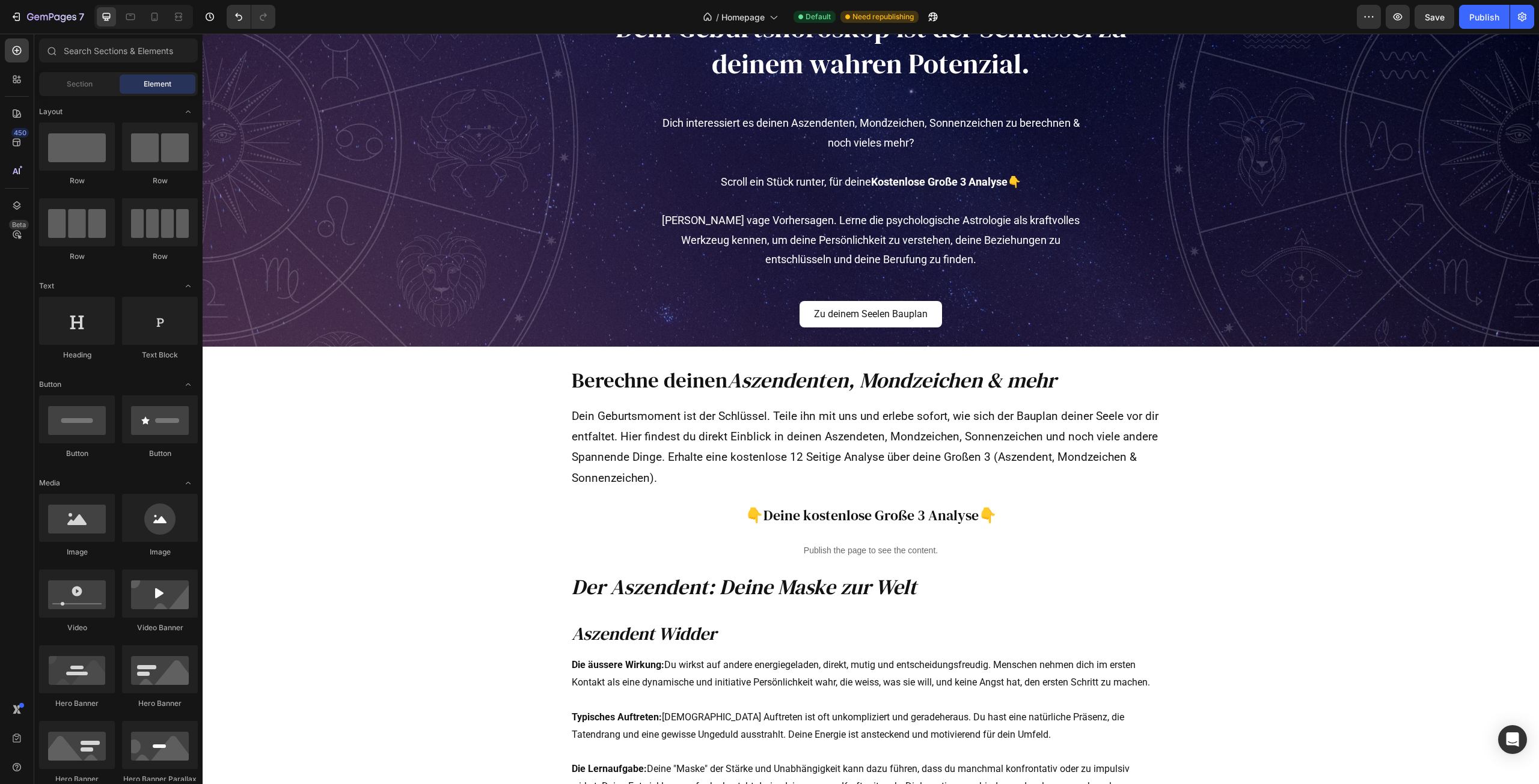
click at [1105, 360] on div "Berechne deinen Aszendenten, Mondzeichen & mehr Heading Dein Geburtsmoment ist …" at bounding box center [871, 456] width 721 height 220
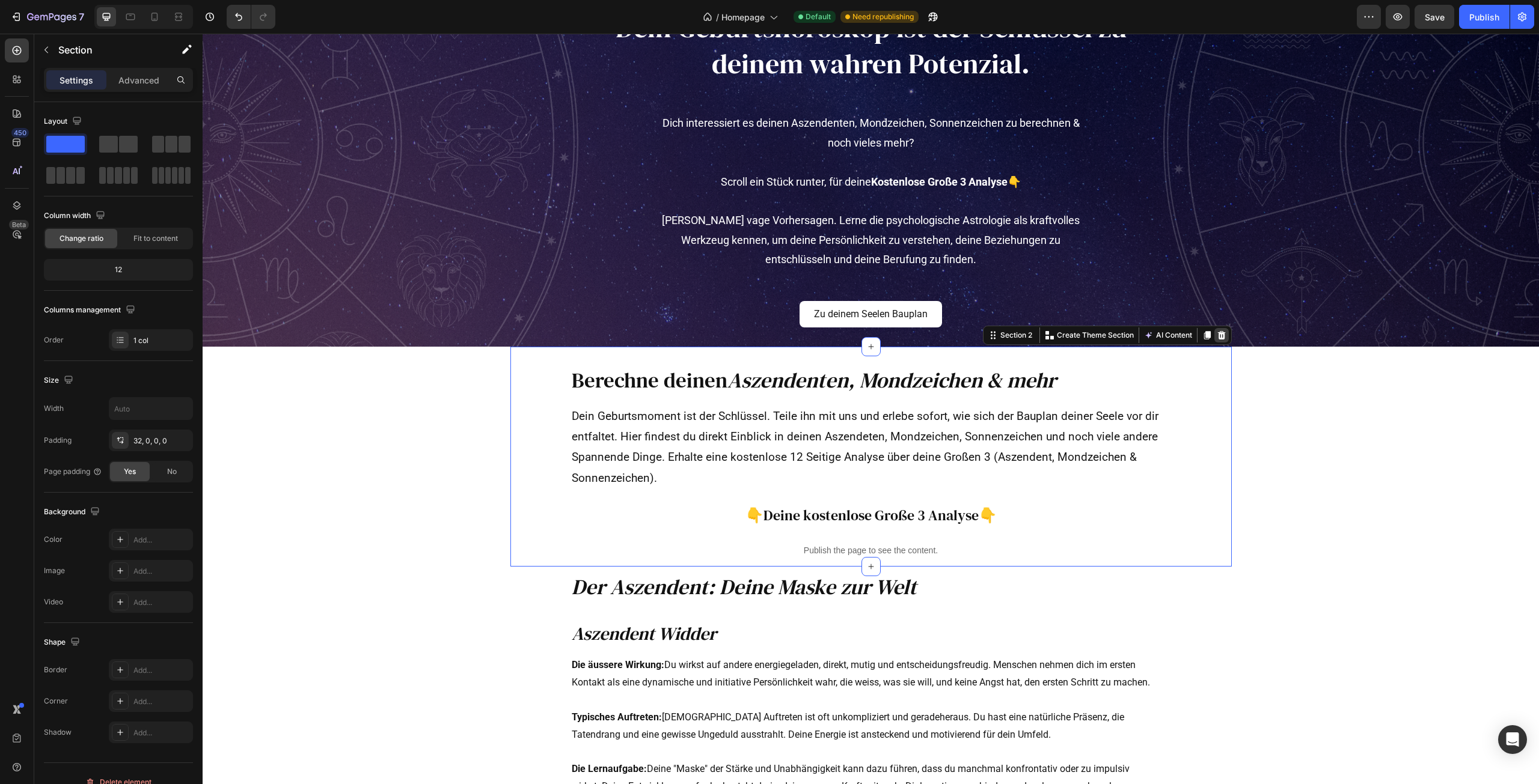
click at [1217, 335] on icon at bounding box center [1221, 335] width 7 height 8
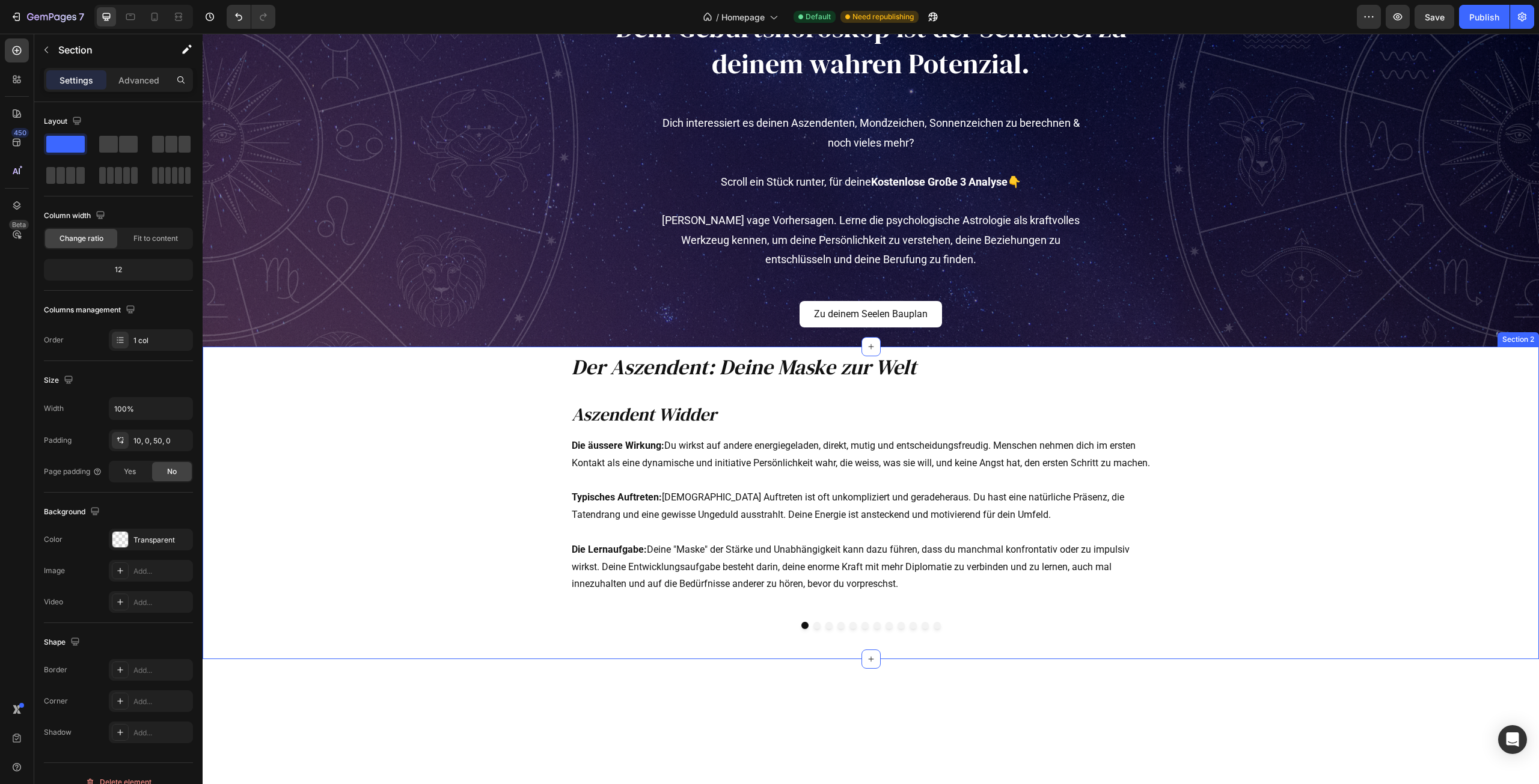
click at [1263, 377] on div "Der Aszendent: Deine Maske zur Welt Heading Aszendent Widder Heading Die äusser…" at bounding box center [871, 491] width 1336 height 276
click at [1526, 334] on icon at bounding box center [1529, 335] width 7 height 8
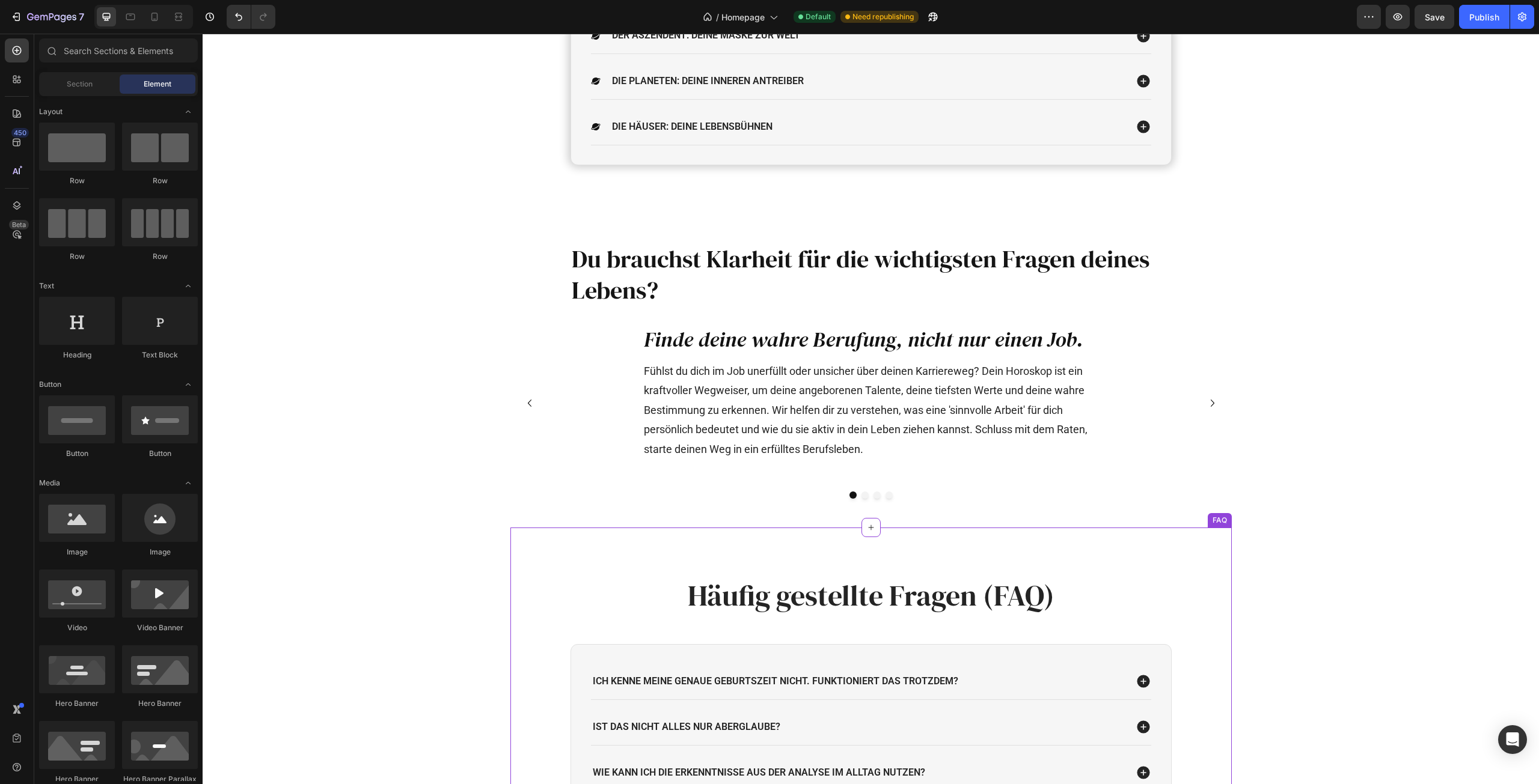
scroll to position [1863, 0]
